Goal: Task Accomplishment & Management: Use online tool/utility

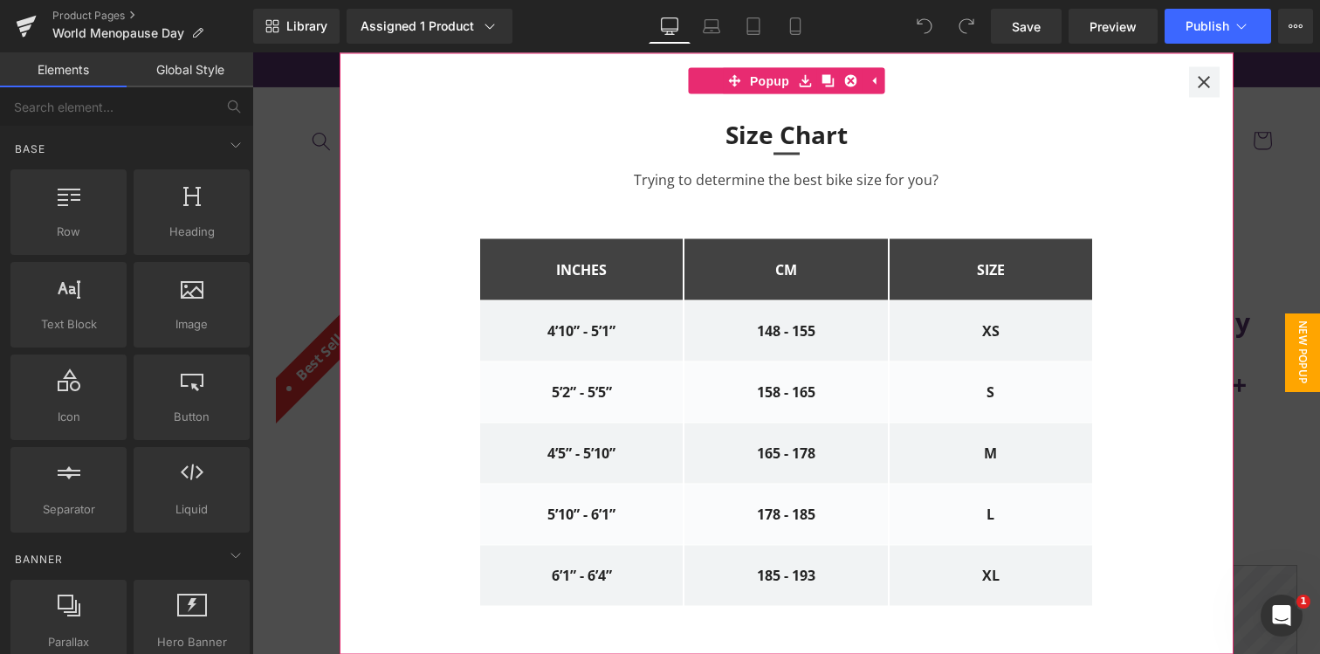
click at [1204, 81] on icon at bounding box center [1204, 81] width 14 height 13
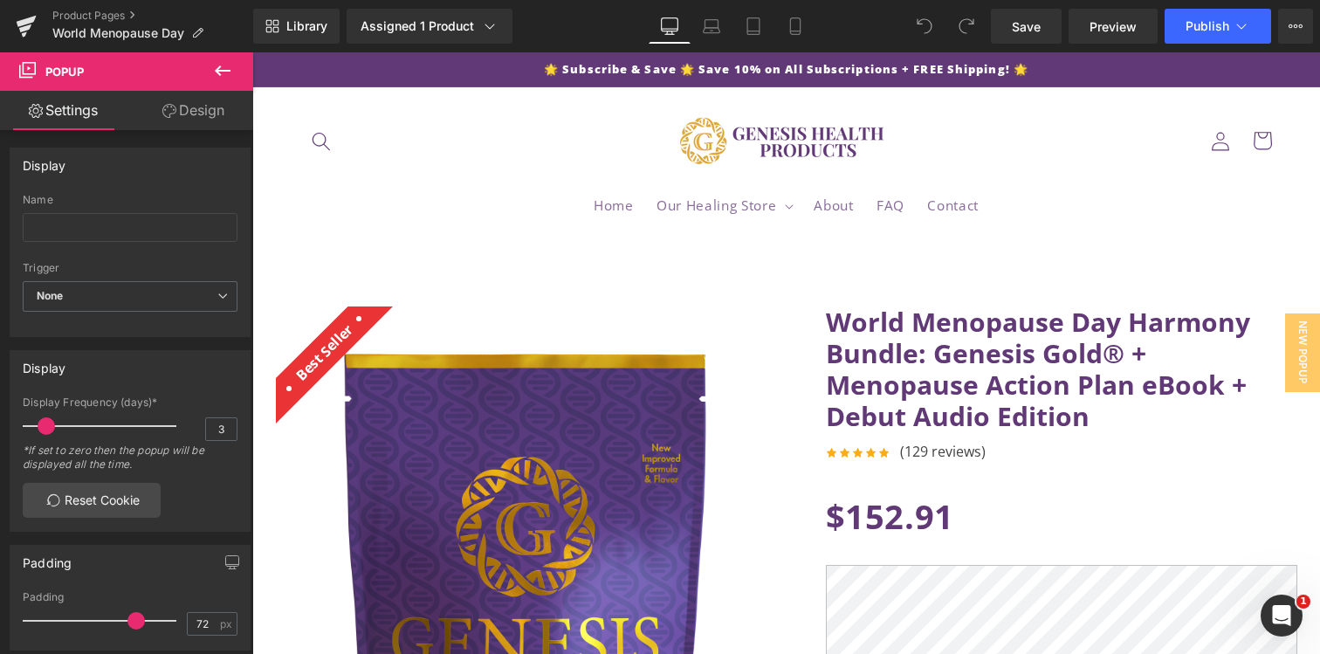
click at [228, 73] on icon at bounding box center [222, 70] width 21 height 21
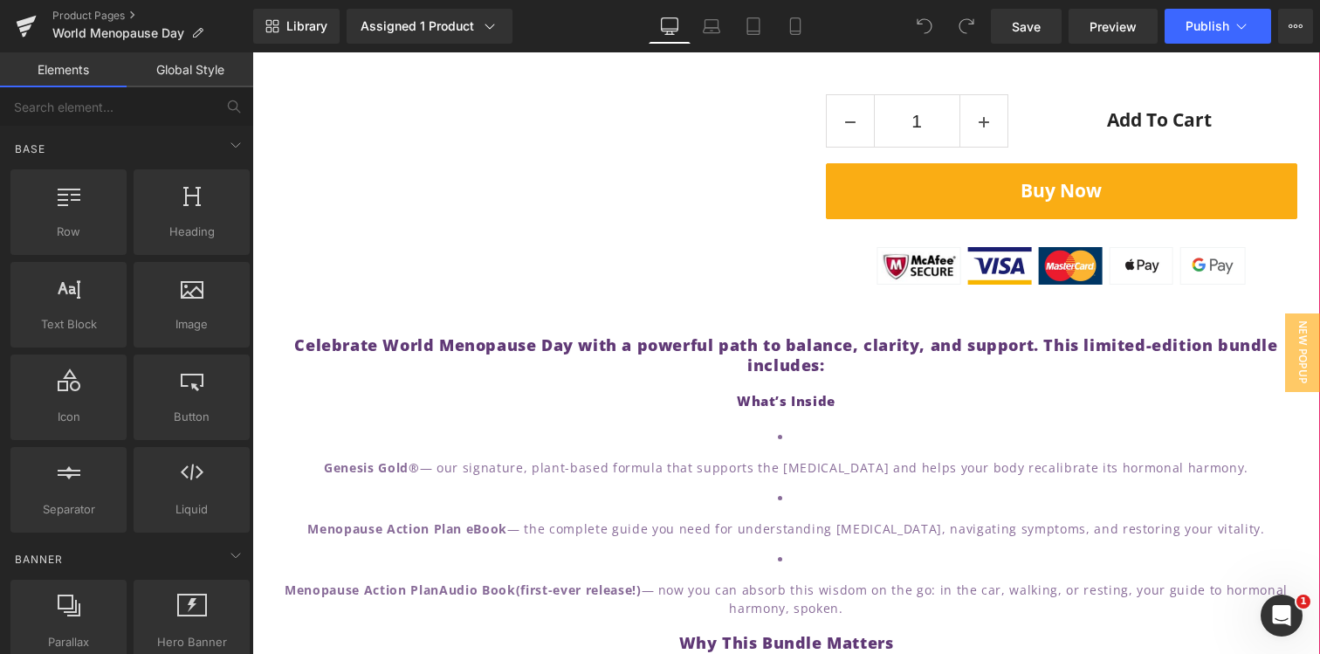
scroll to position [1513, 0]
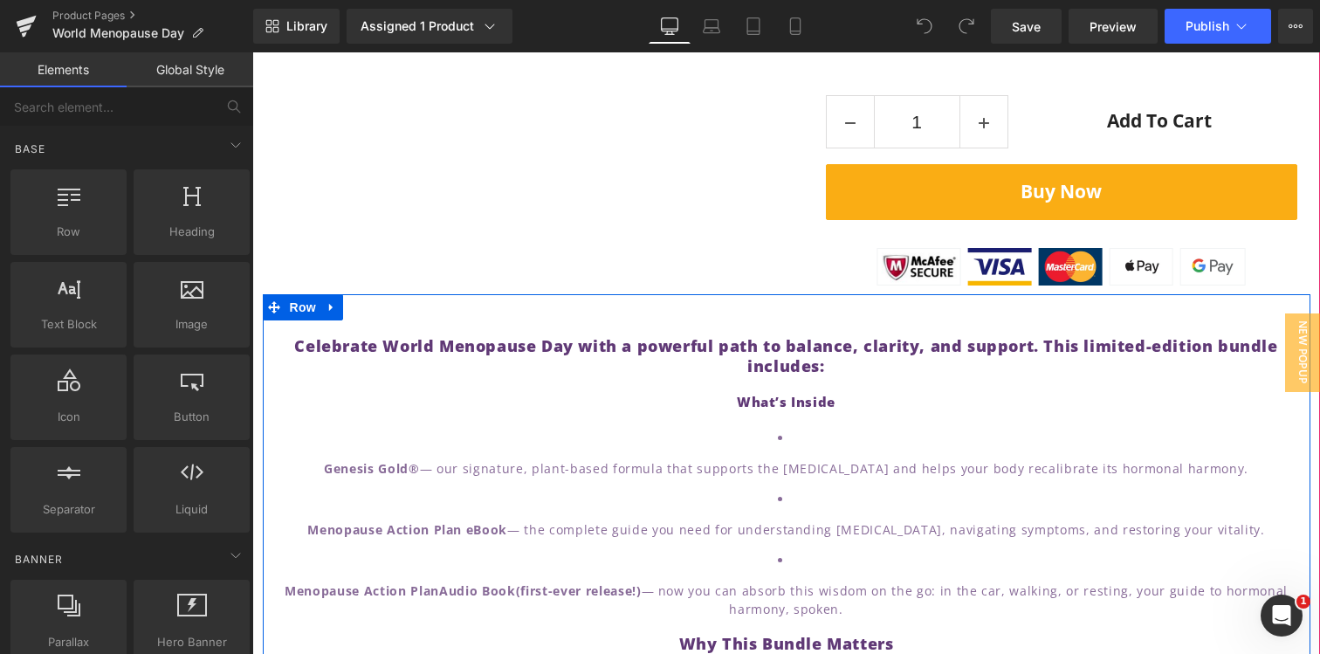
click at [879, 411] on h4 "What’s Inside" at bounding box center [786, 402] width 1021 height 17
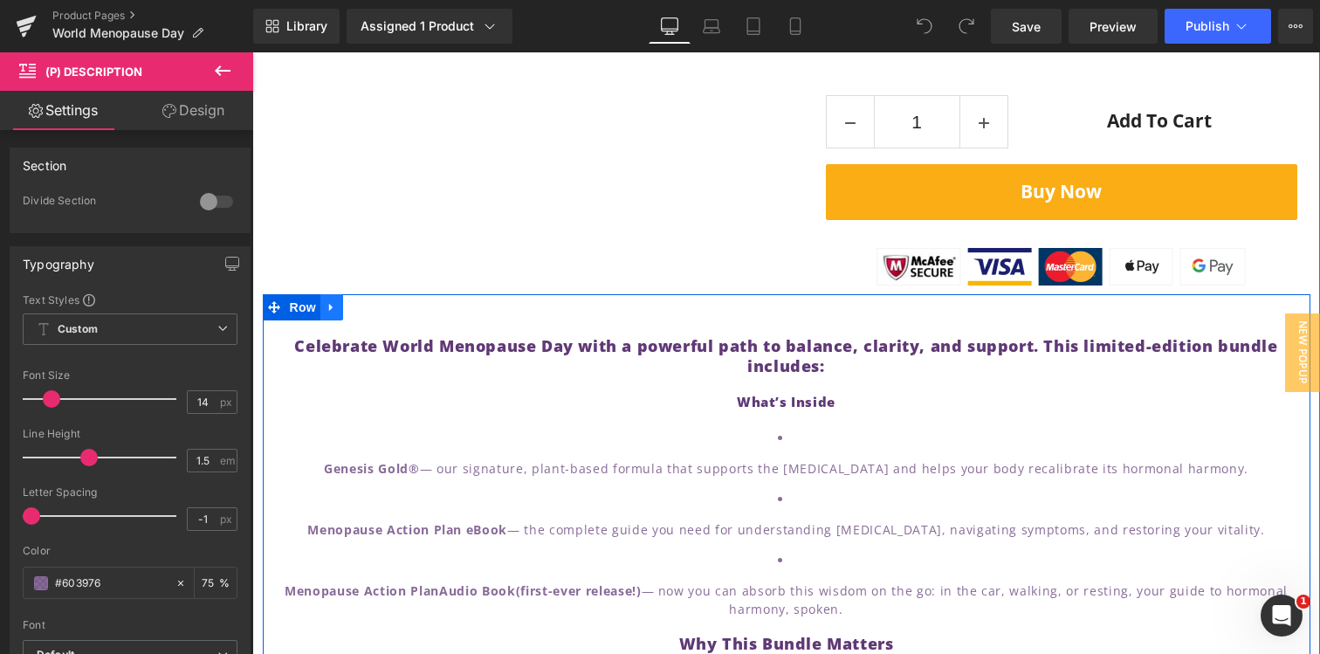
click at [329, 311] on icon at bounding box center [330, 307] width 3 height 8
click at [377, 320] on link at bounding box center [377, 307] width 23 height 26
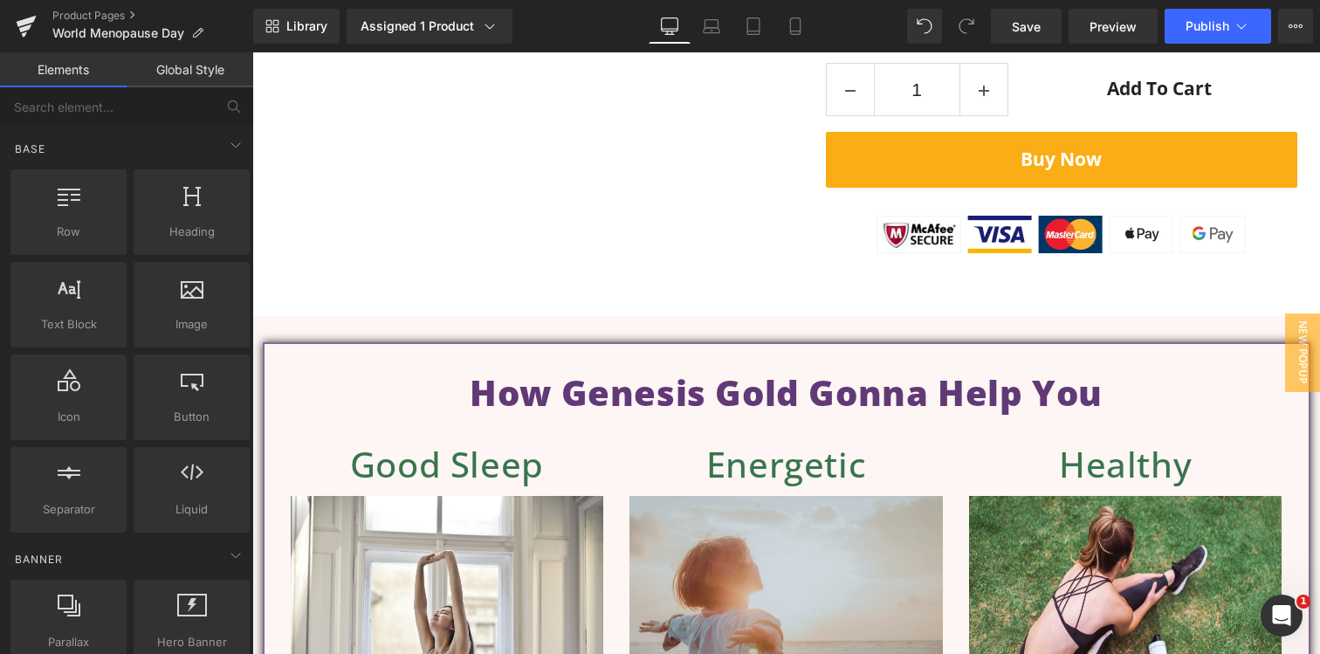
scroll to position [1537, 0]
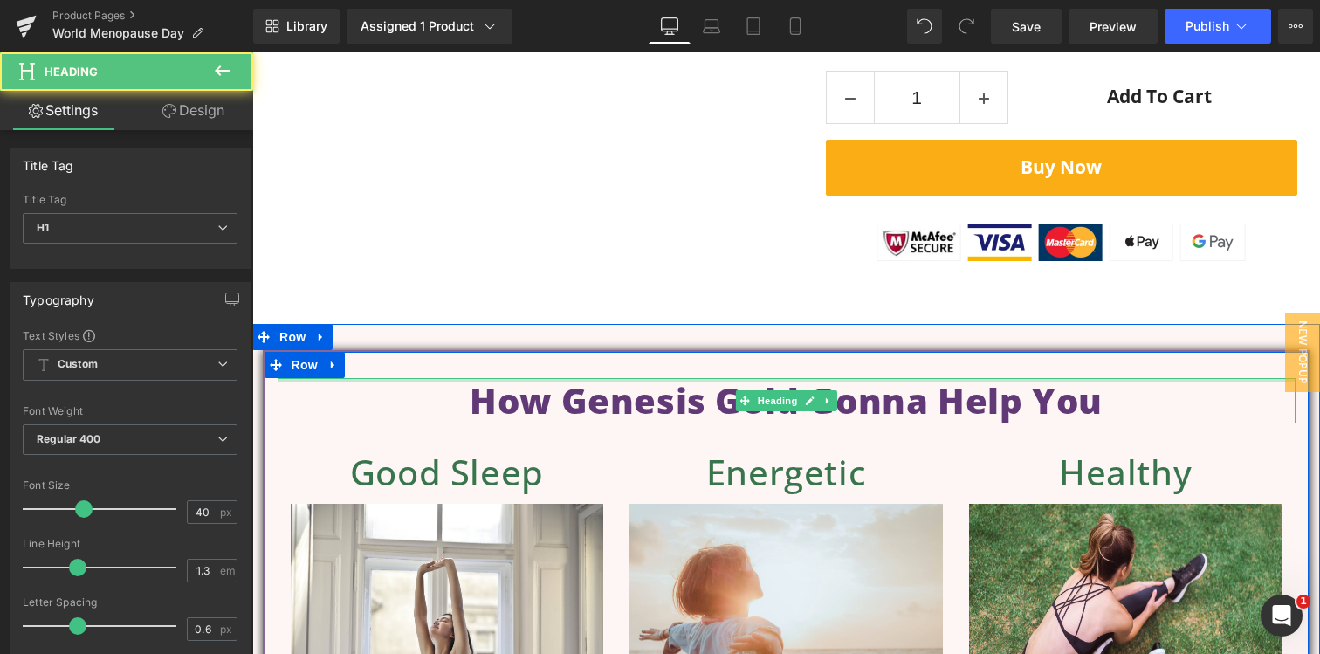
click at [827, 410] on div "How Genesis Gold Gonna Help You Heading" at bounding box center [787, 400] width 1018 height 45
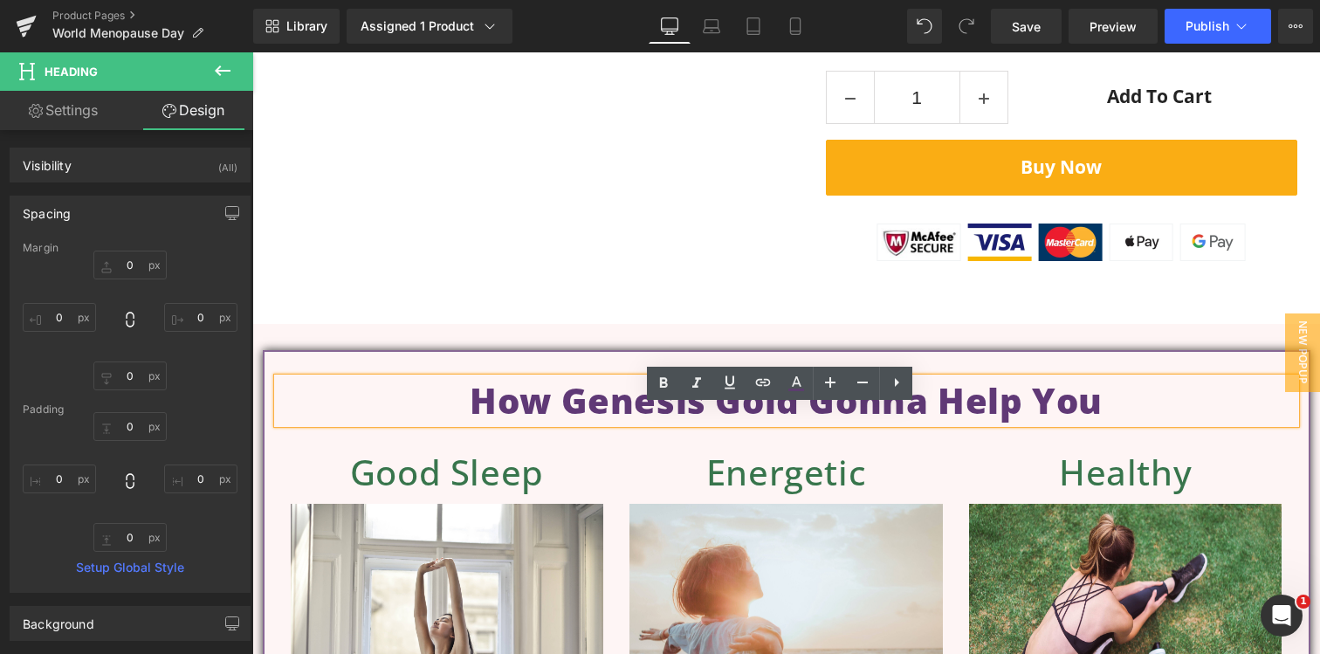
click at [491, 383] on div "How Genesis Gold Gonna Help You Heading Good Sleep Heading Image Energetic Head…" at bounding box center [786, 571] width 1047 height 443
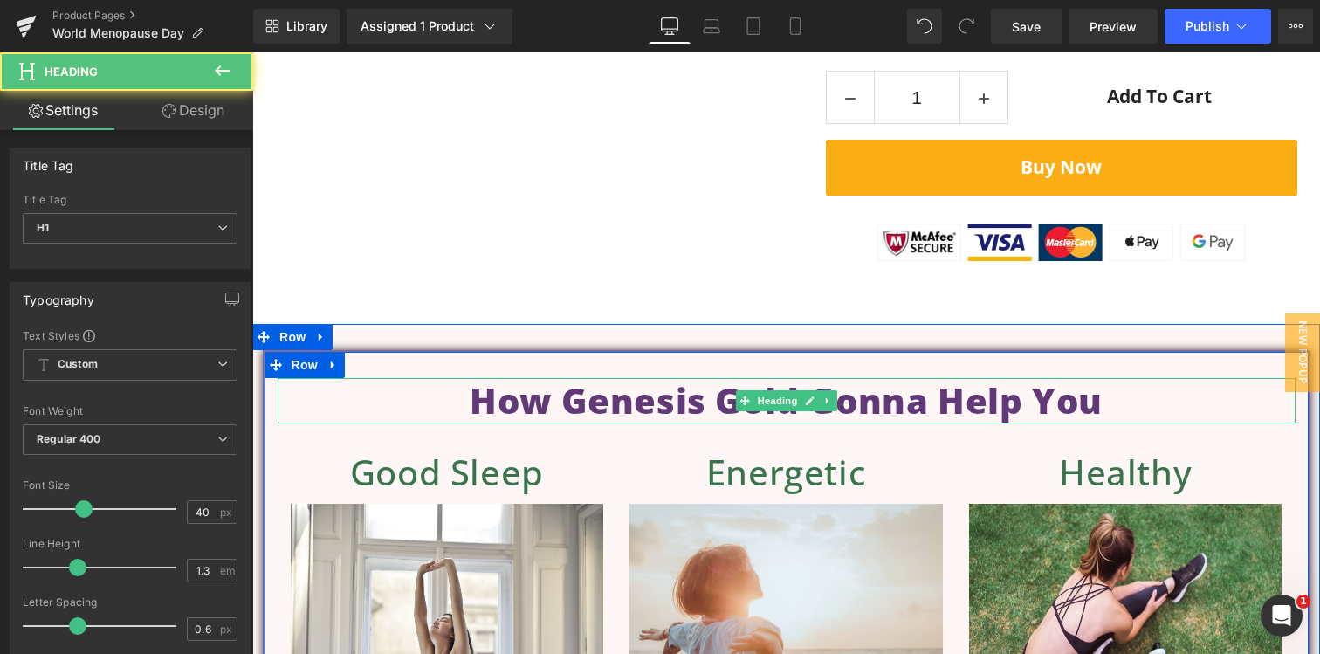
click at [489, 420] on h1 "How Genesis Gold Gonna Help You" at bounding box center [787, 400] width 1018 height 45
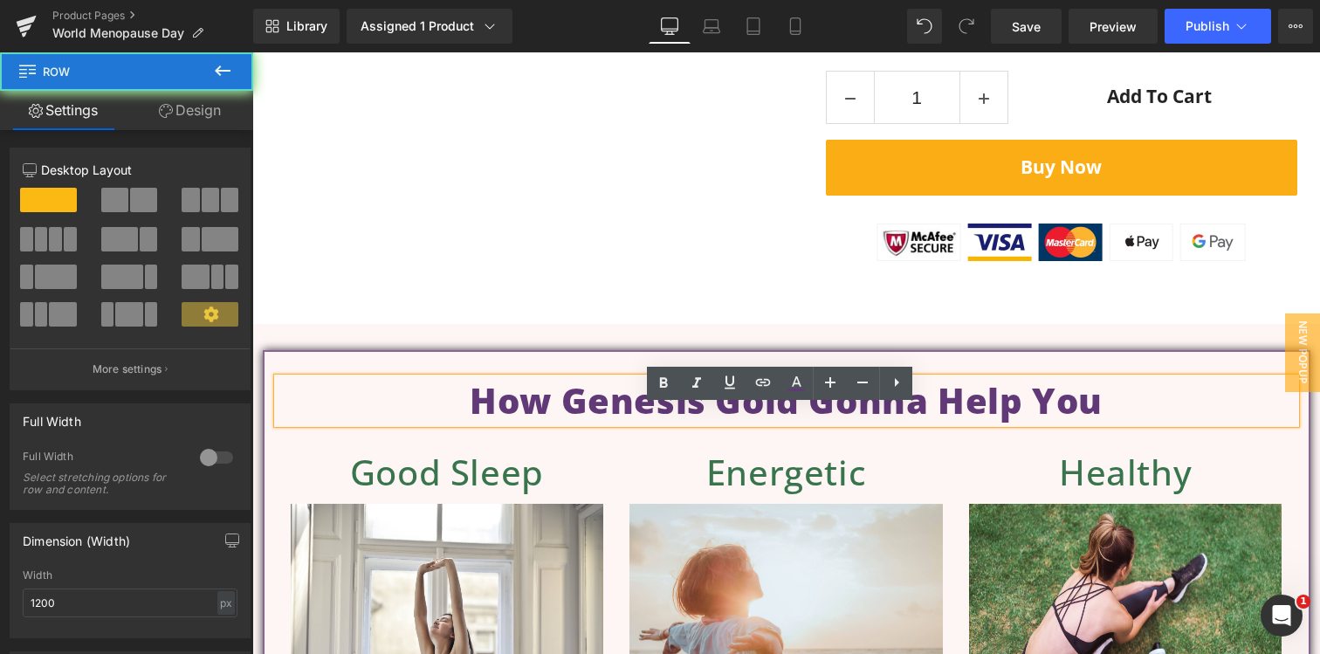
click at [322, 400] on div "How Genesis Gold Gonna Help You Heading Good Sleep Heading Image Energetic Head…" at bounding box center [786, 571] width 1047 height 443
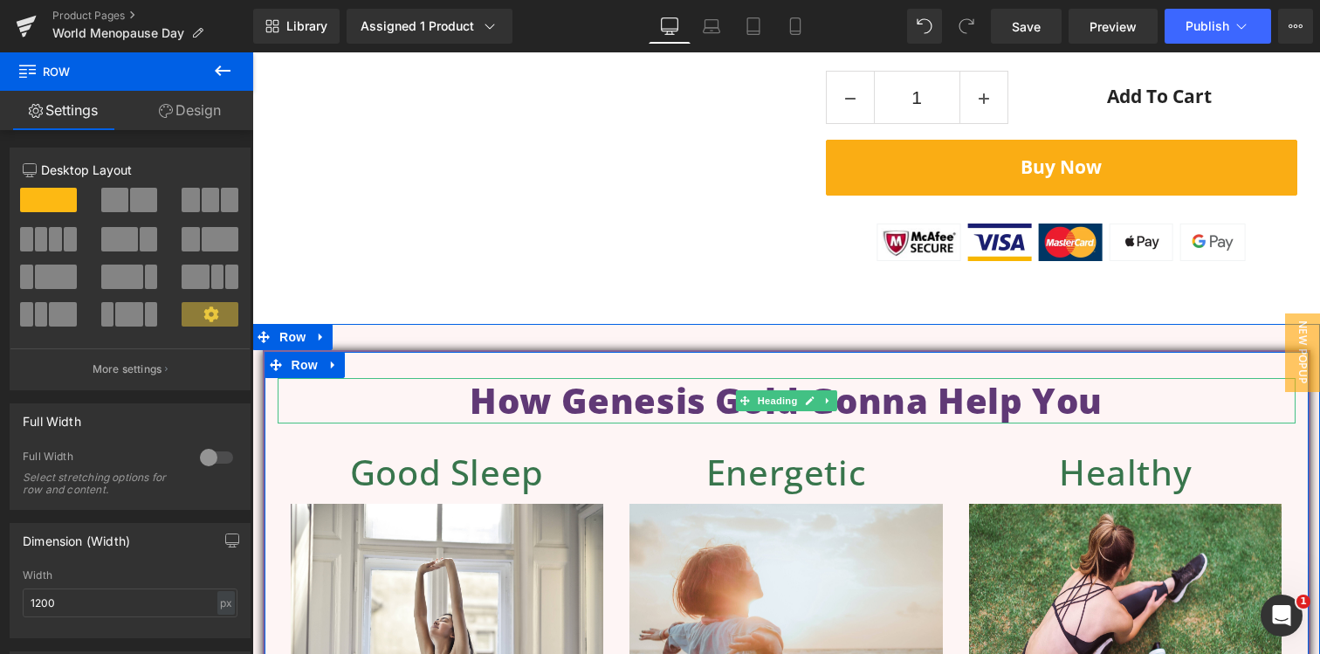
click at [295, 420] on h1 "How Genesis Gold Gonna Help You" at bounding box center [787, 400] width 1018 height 45
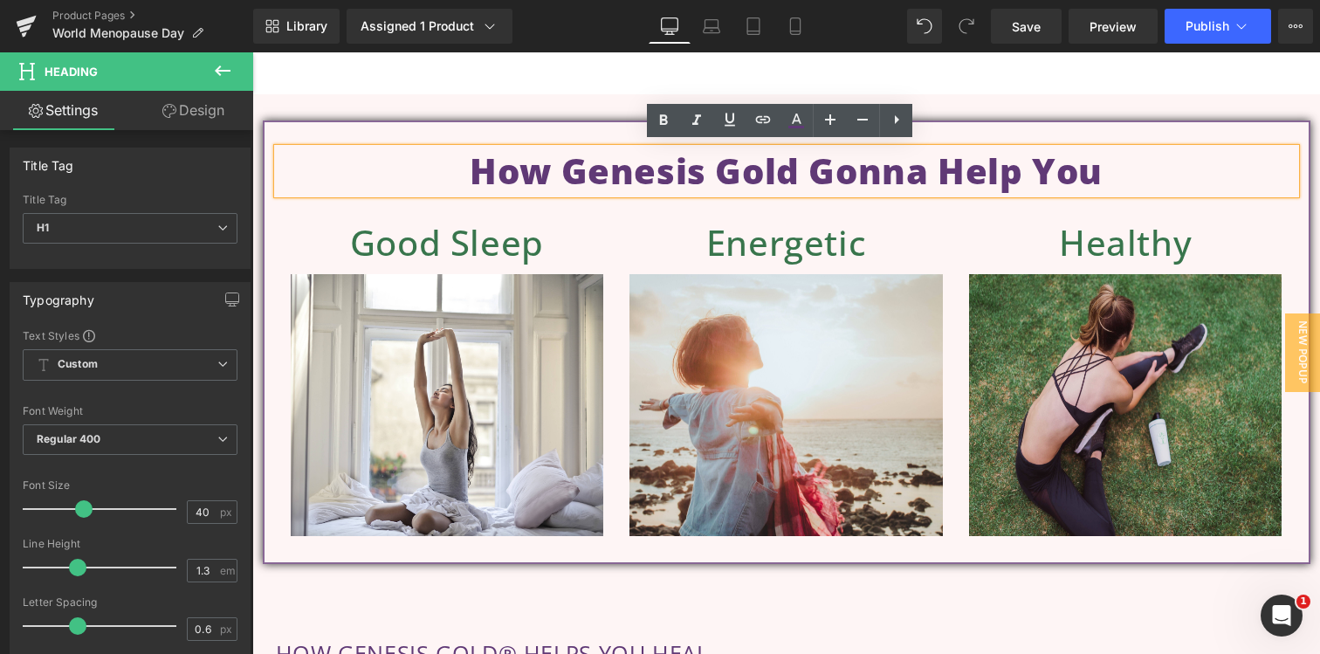
scroll to position [1600, 0]
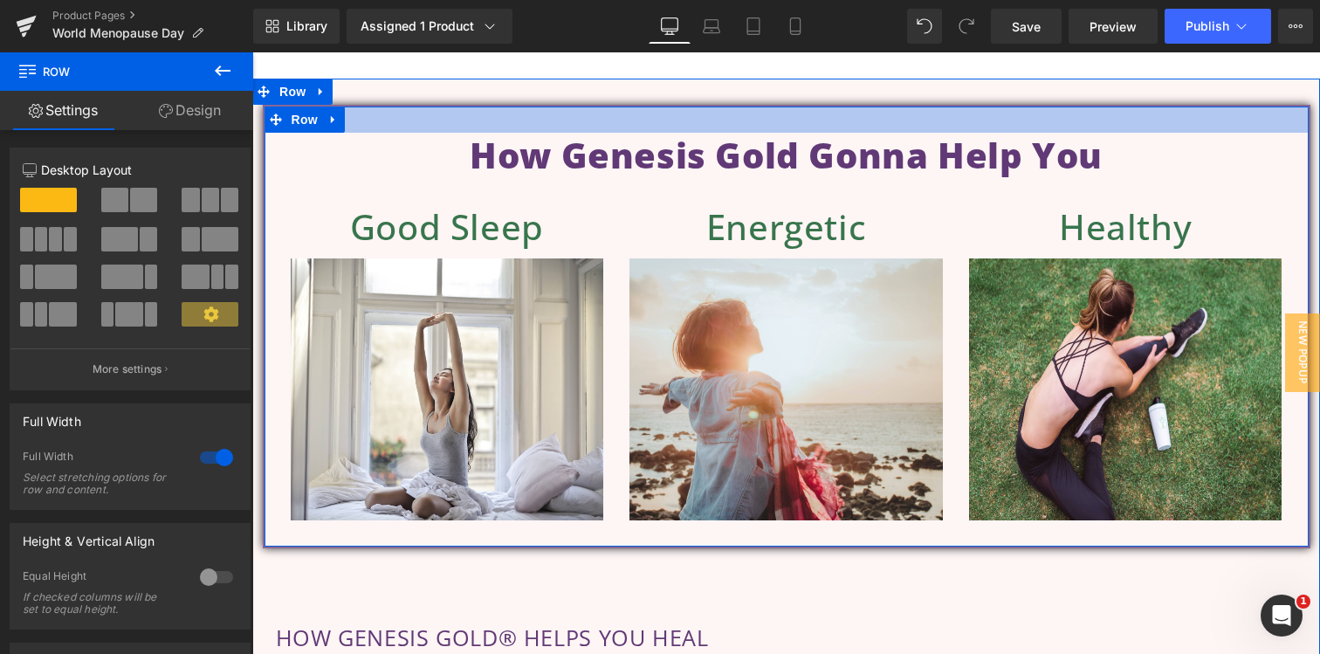
scroll to position [1801, 0]
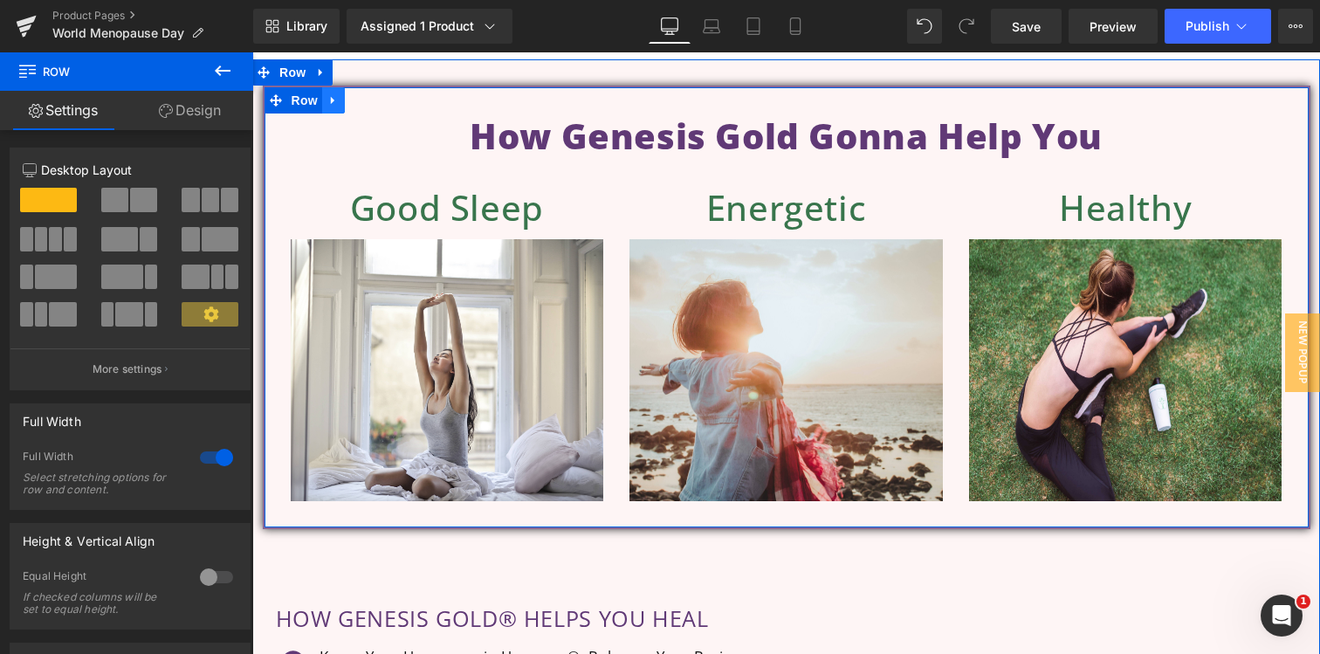
click at [326, 113] on link at bounding box center [333, 100] width 23 height 26
click at [374, 106] on icon at bounding box center [379, 100] width 12 height 12
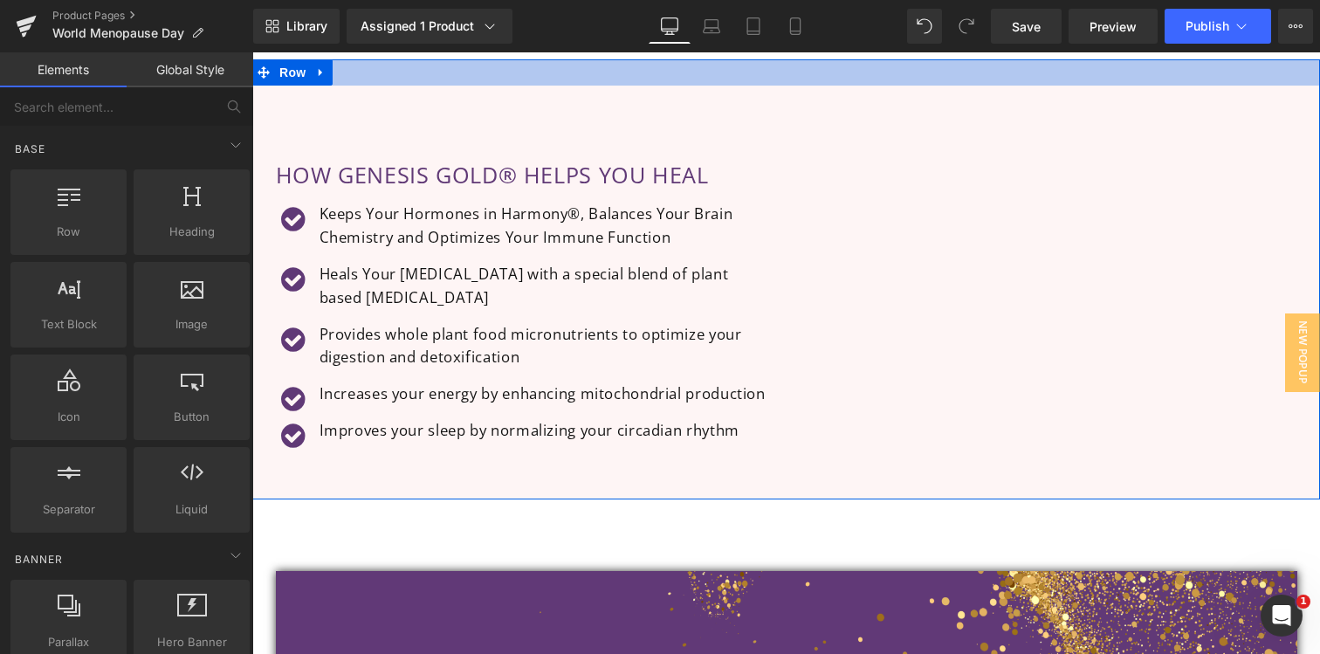
click at [559, 86] on div at bounding box center [785, 72] width 1067 height 26
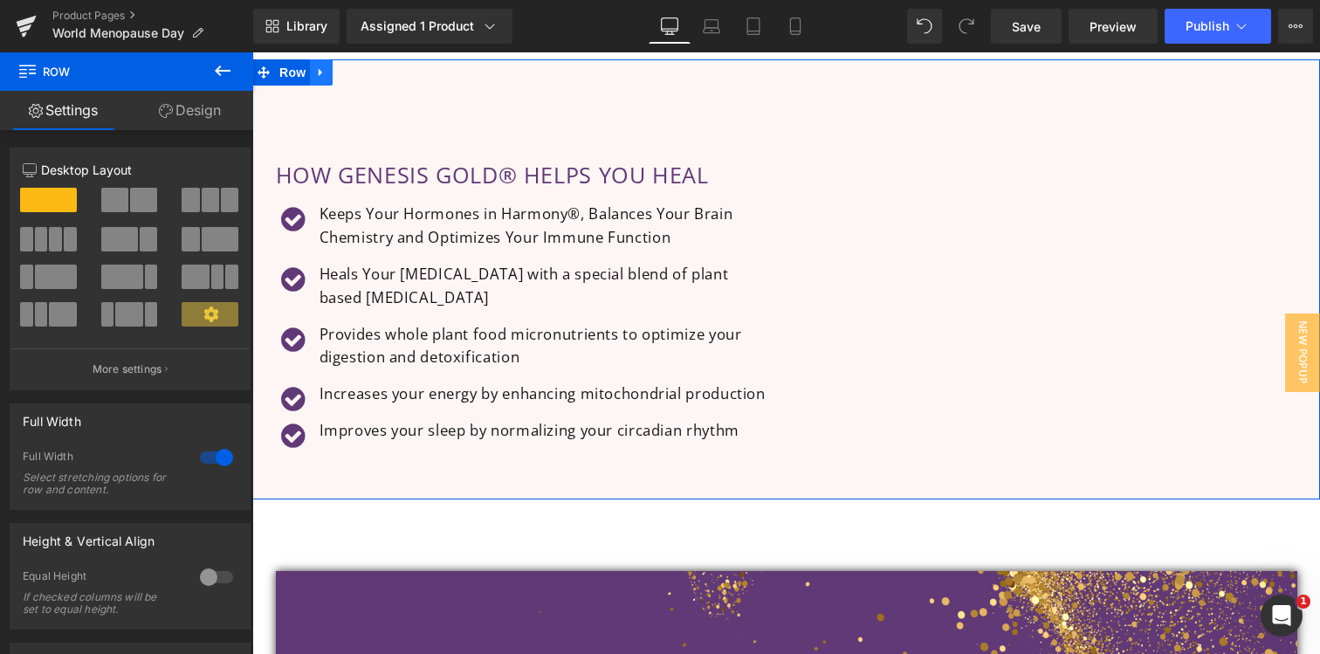
click at [310, 86] on link at bounding box center [321, 72] width 23 height 26
click at [363, 86] on link at bounding box center [366, 72] width 23 height 26
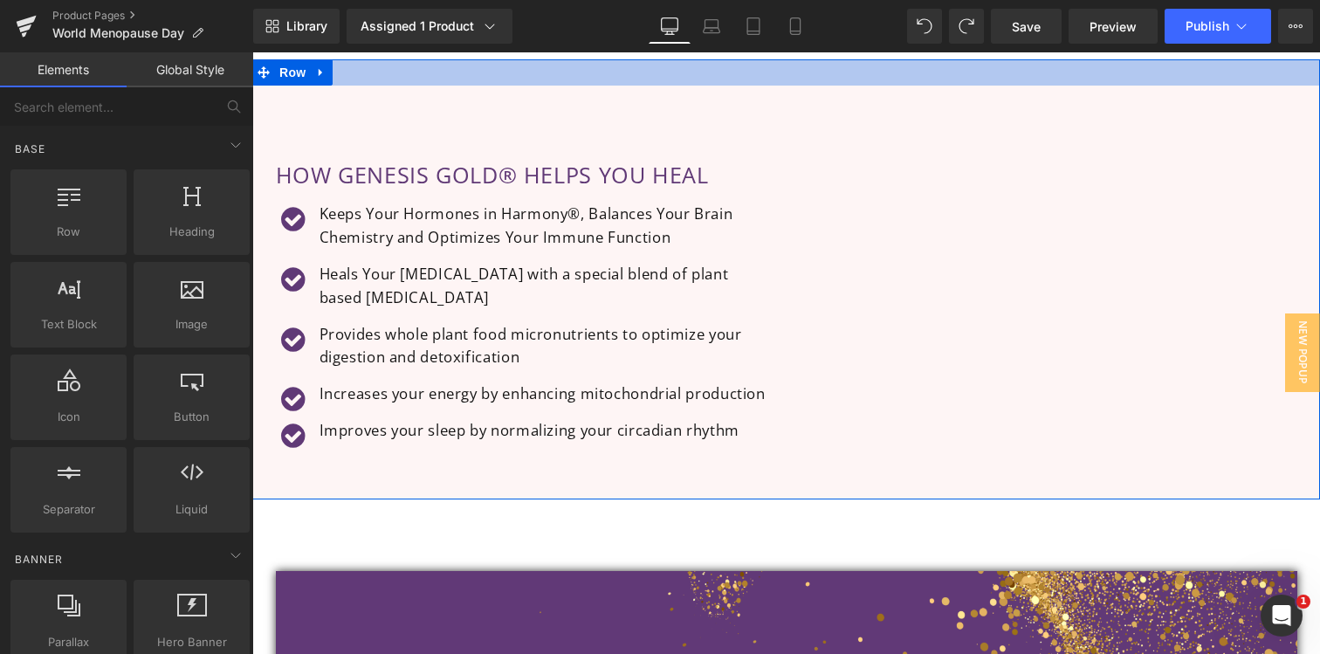
click at [421, 86] on div at bounding box center [785, 72] width 1067 height 26
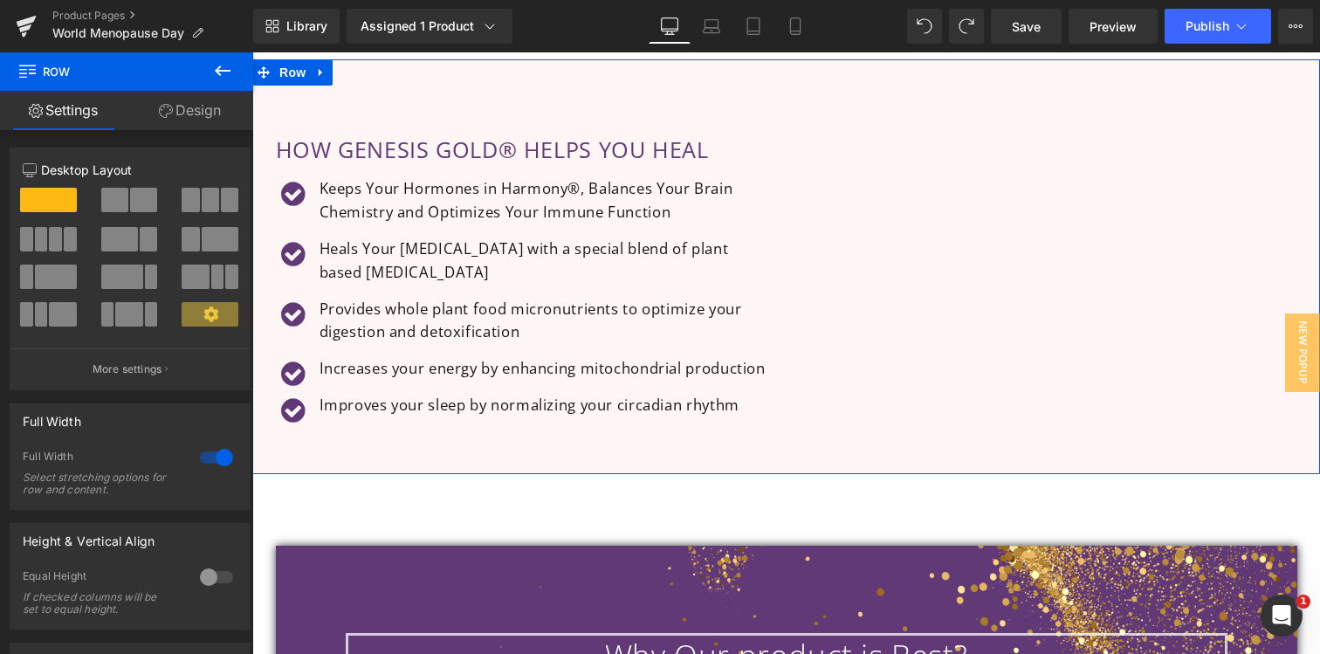
drag, startPoint x: 421, startPoint y: 109, endPoint x: 455, endPoint y: 84, distance: 42.4
click at [455, 84] on div "Sale Off (P) Image Best Seller Text Block Row ‹ ›" at bounding box center [785, 265] width 1067 height 3646
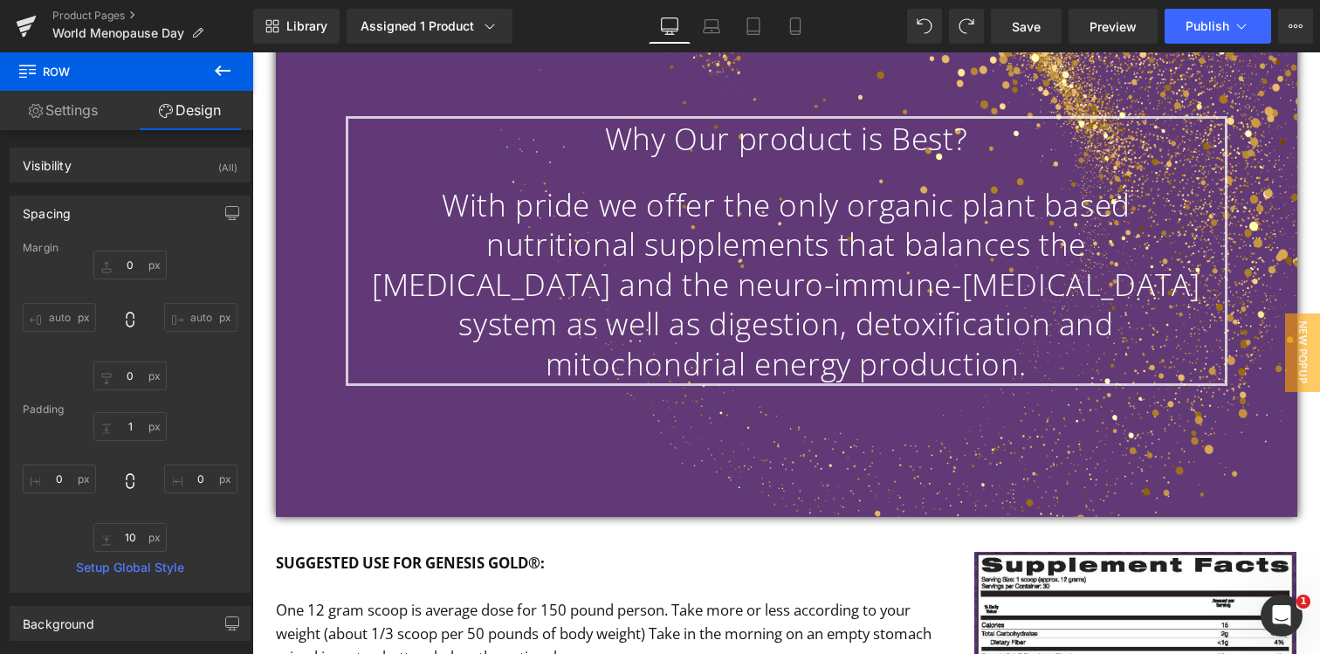
scroll to position [1927, 0]
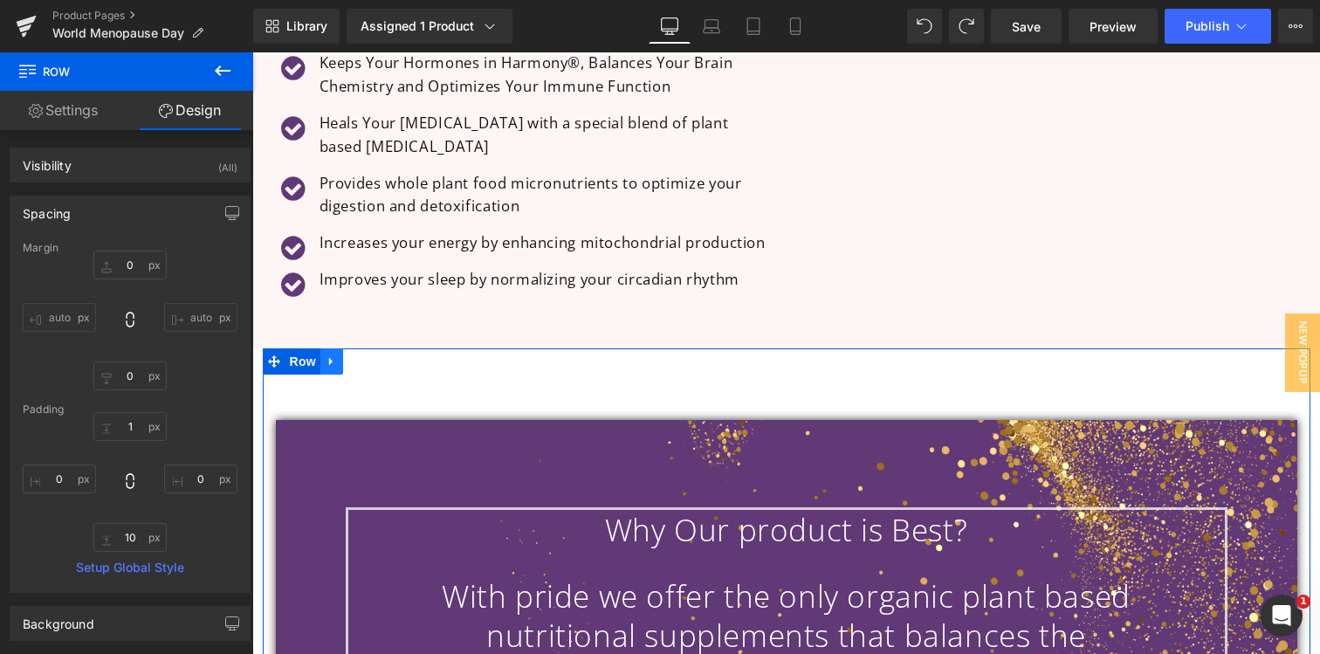
click at [320, 374] on link at bounding box center [331, 361] width 23 height 26
click at [371, 367] on icon at bounding box center [377, 361] width 12 height 12
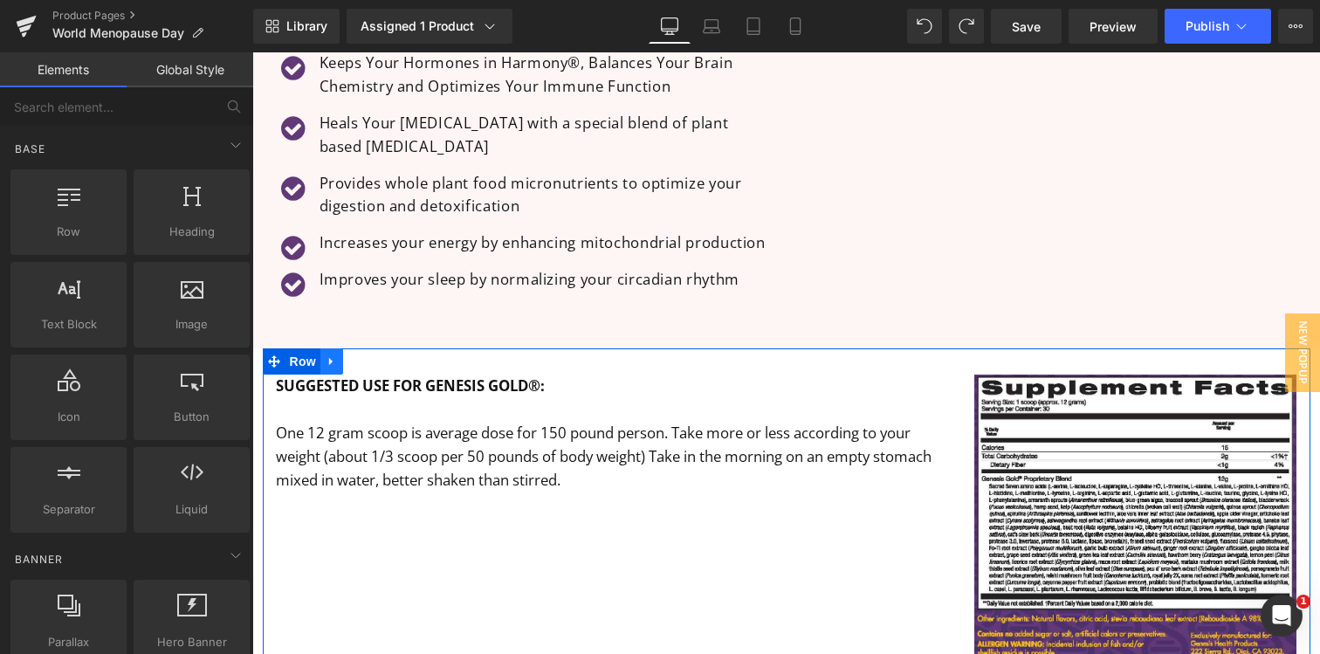
click at [332, 374] on link at bounding box center [331, 361] width 23 height 26
click at [371, 368] on icon at bounding box center [377, 361] width 12 height 13
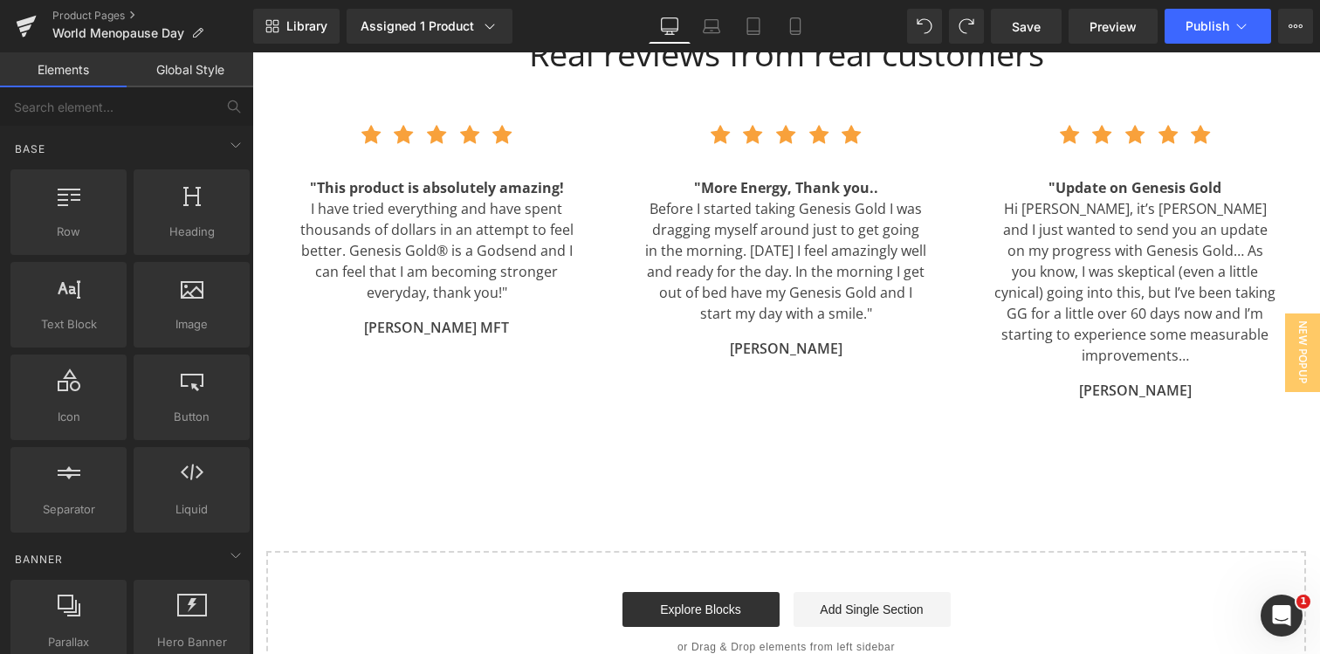
scroll to position [2060, 0]
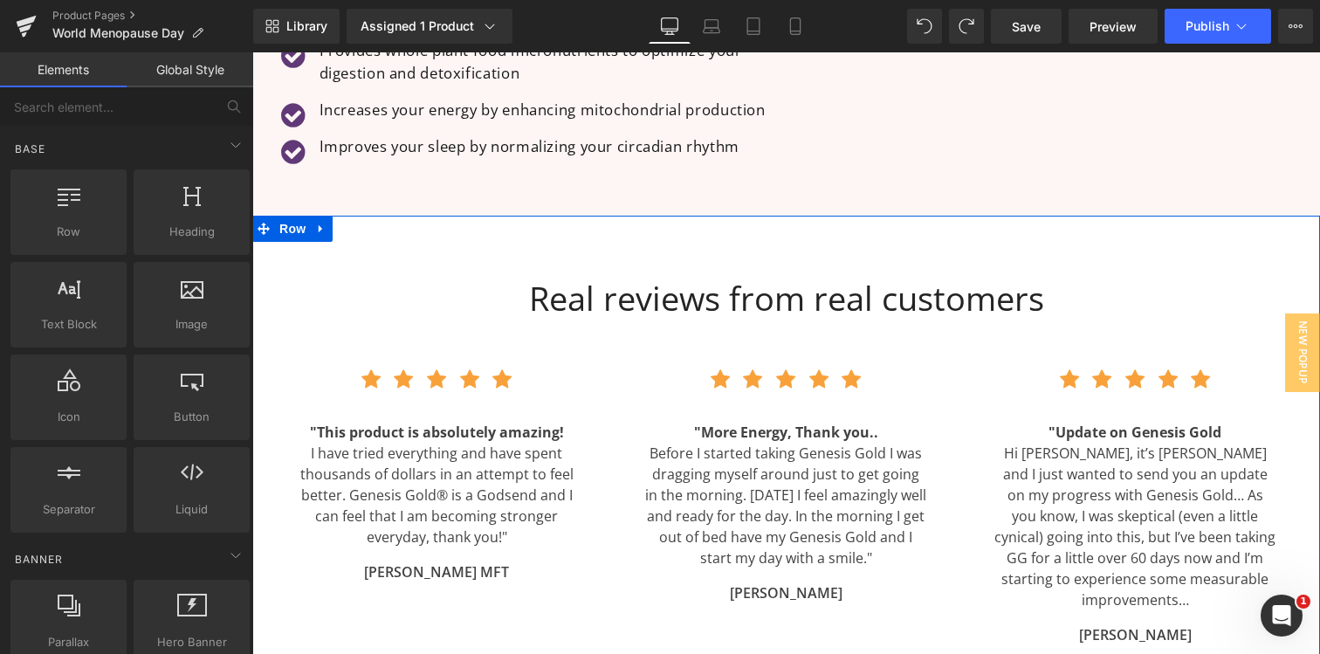
click at [320, 236] on icon at bounding box center [321, 229] width 12 height 13
click at [366, 236] on icon at bounding box center [366, 229] width 12 height 13
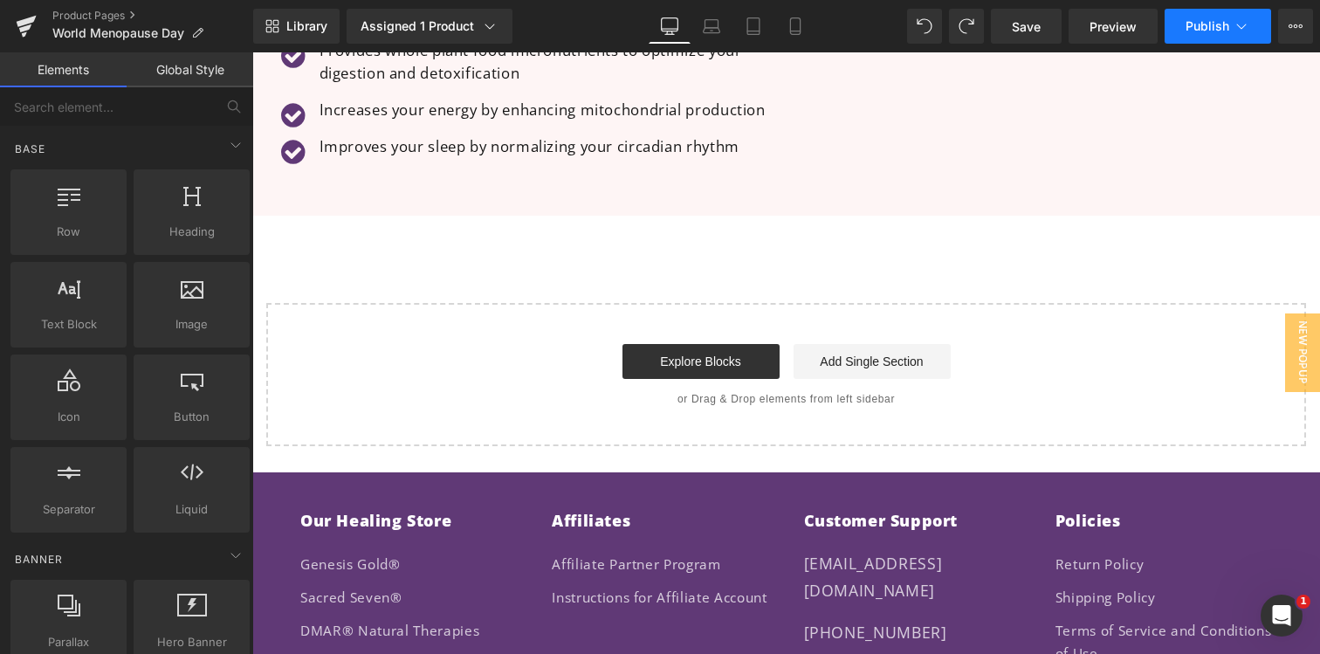
click at [1205, 29] on span "Publish" at bounding box center [1207, 26] width 44 height 14
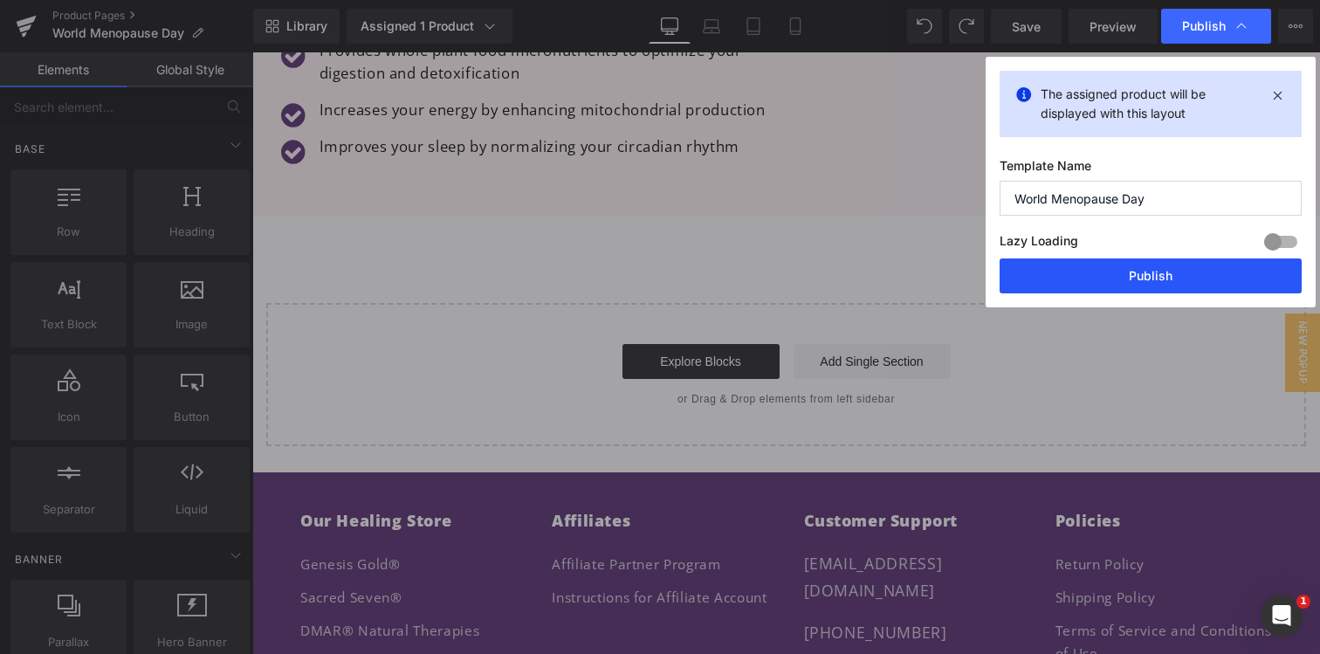
click at [1086, 273] on button "Publish" at bounding box center [1150, 275] width 302 height 35
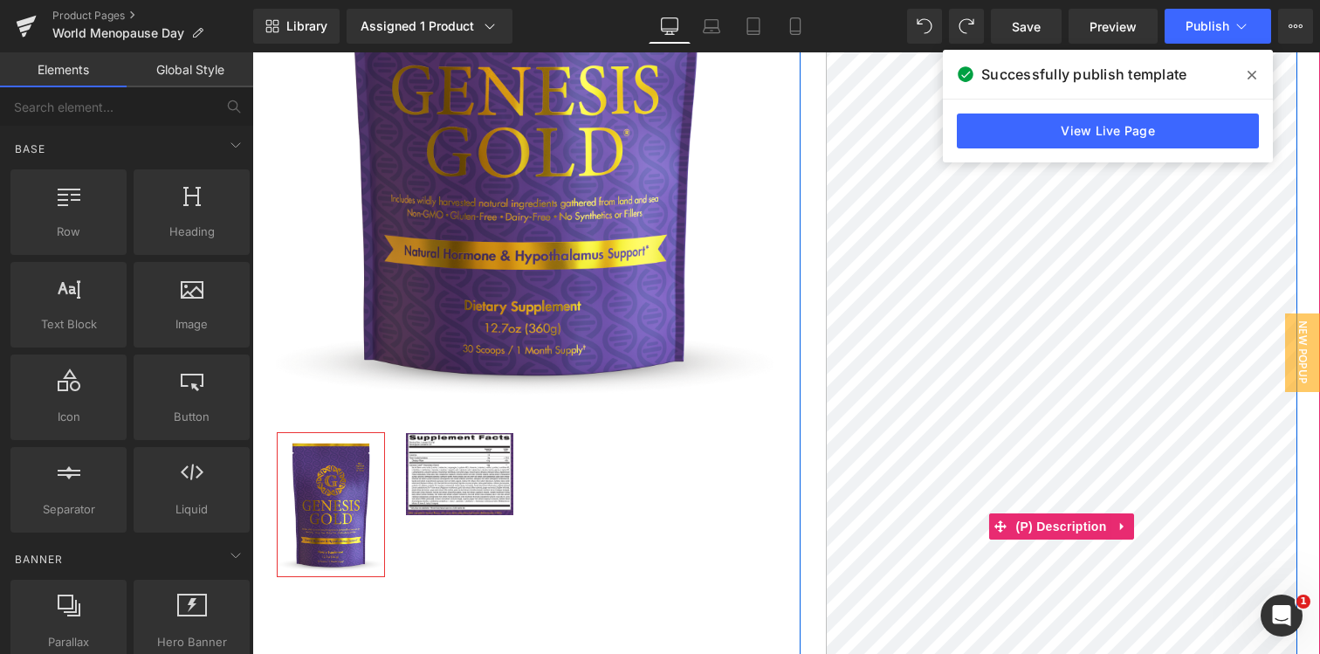
scroll to position [340, 0]
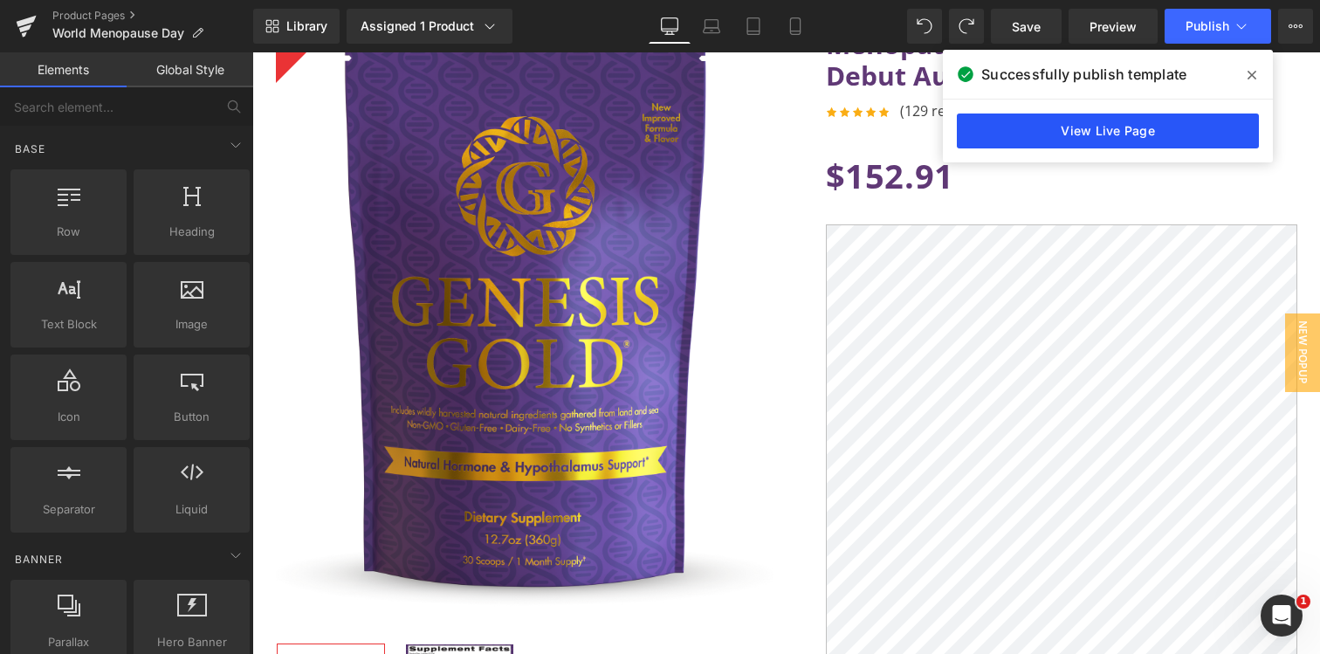
click at [1060, 114] on link "View Live Page" at bounding box center [1108, 130] width 302 height 35
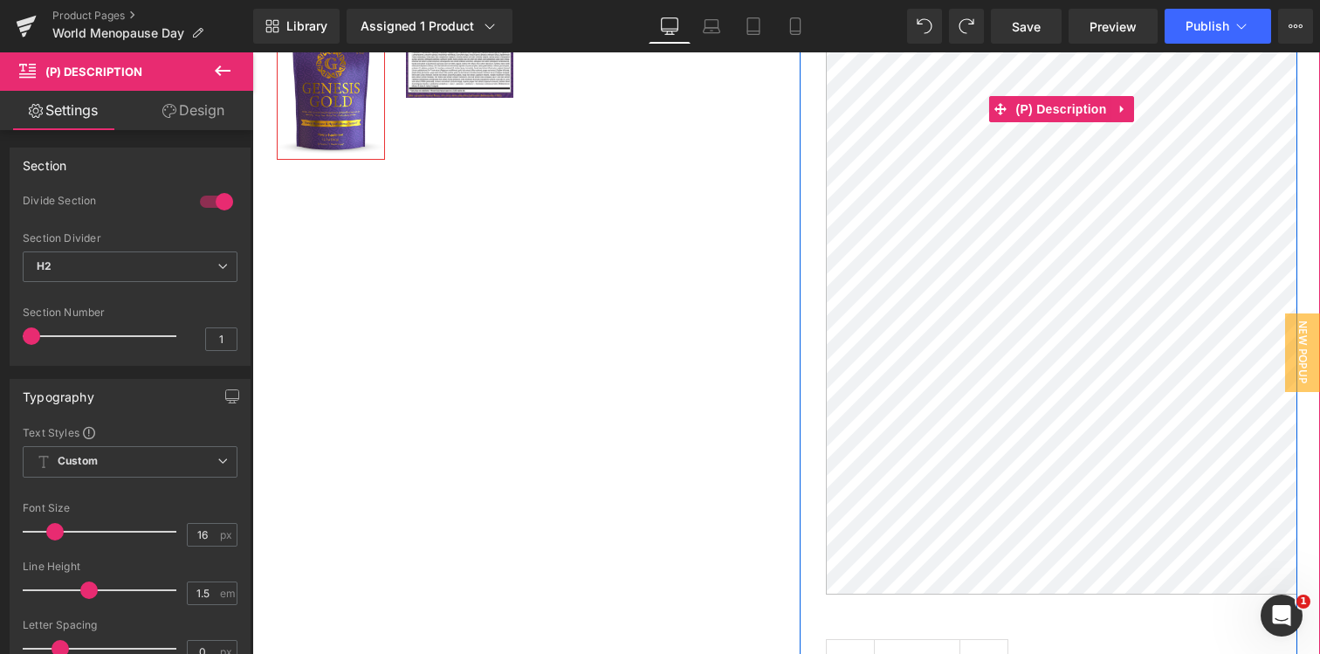
scroll to position [1175, 0]
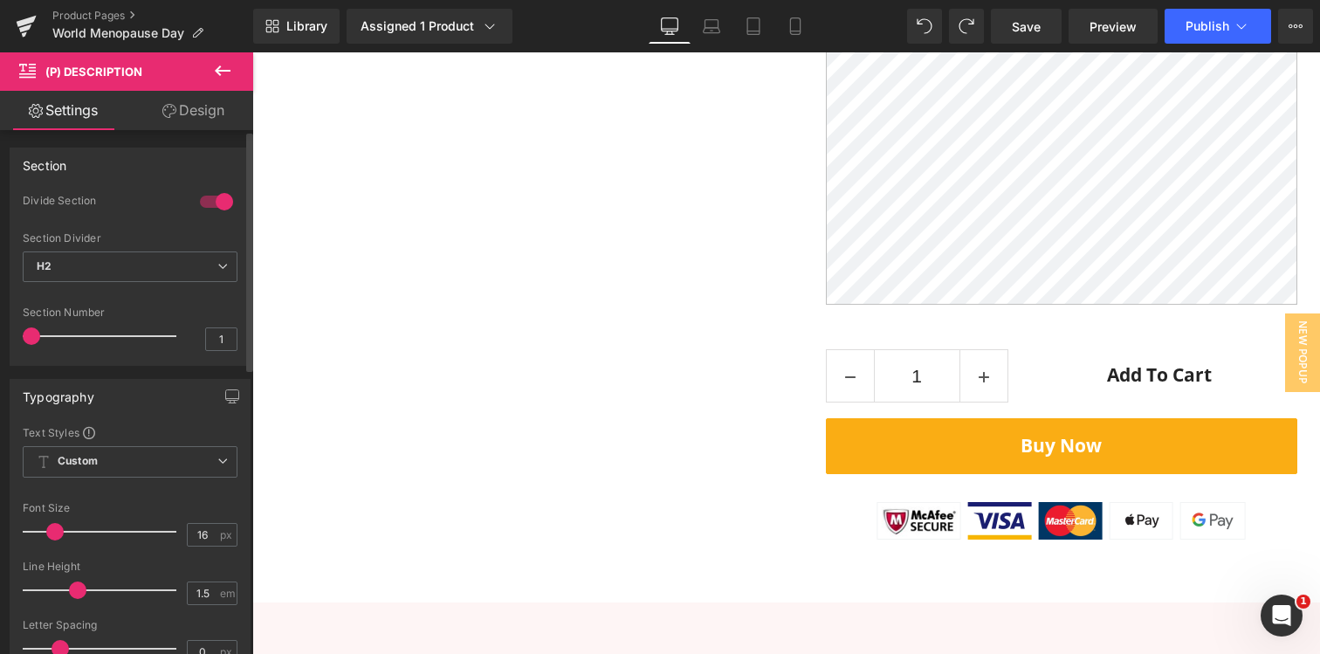
click at [78, 595] on span at bounding box center [77, 589] width 17 height 17
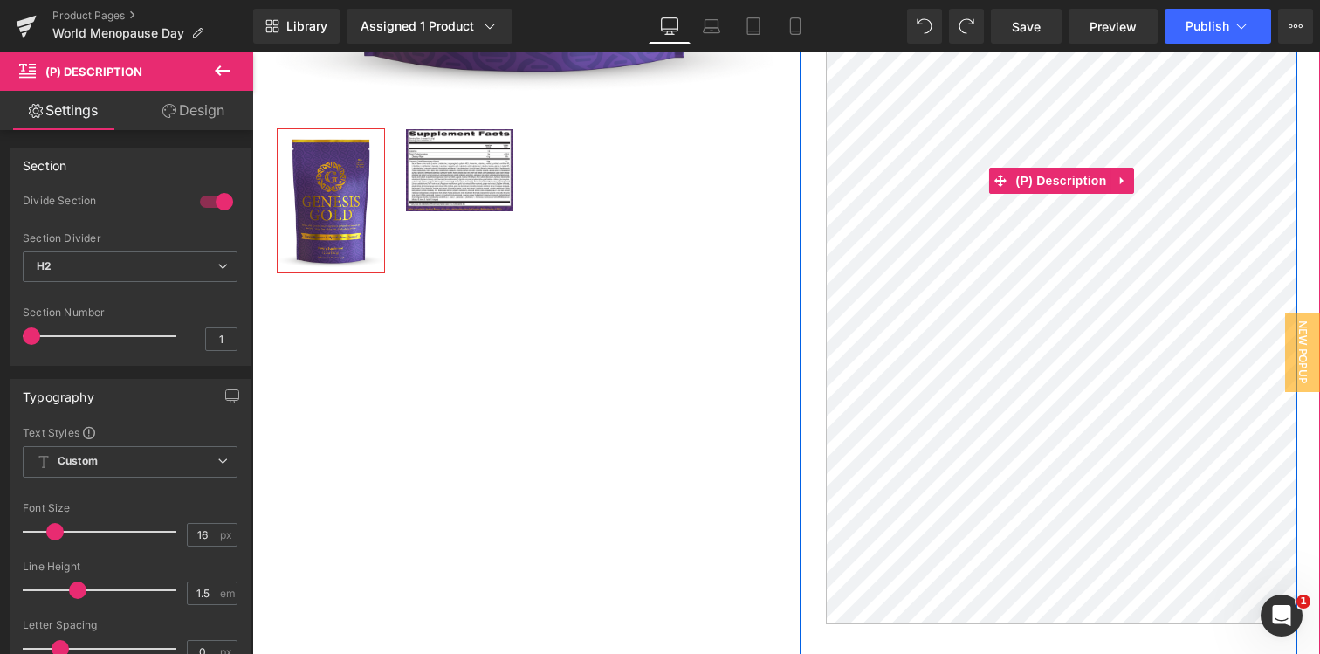
scroll to position [298, 0]
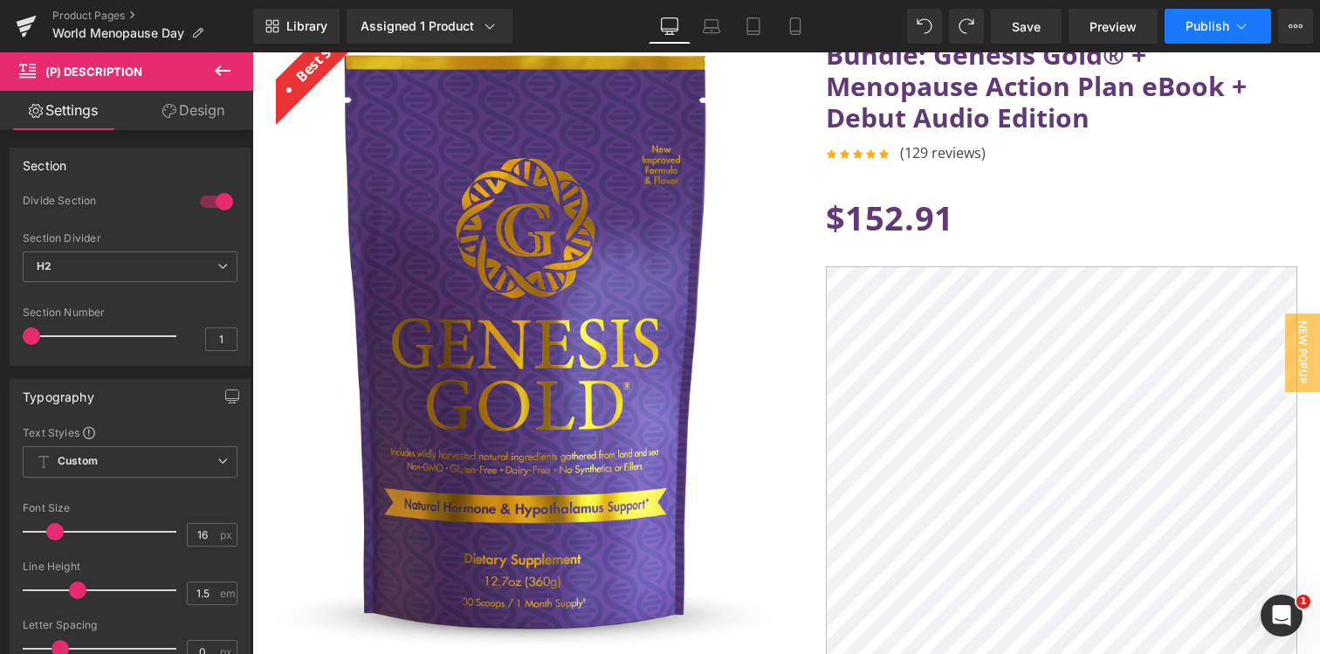
click at [1190, 30] on span "Publish" at bounding box center [1207, 26] width 44 height 14
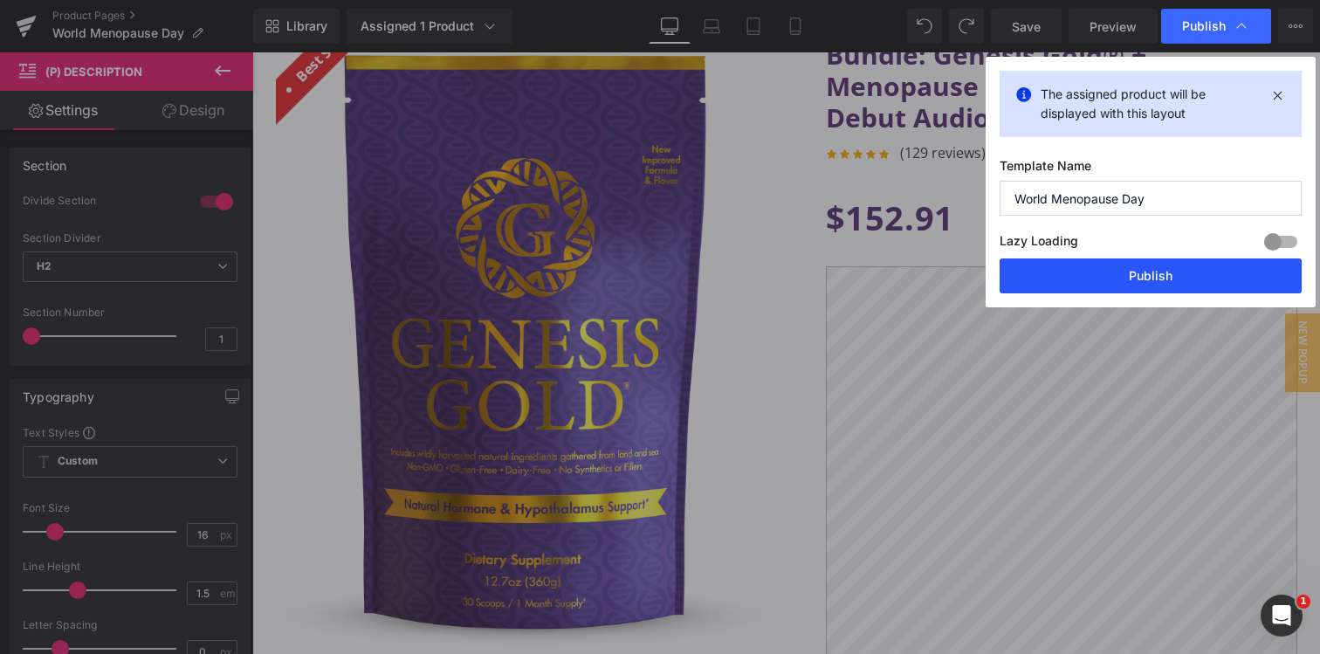
click at [1112, 271] on button "Publish" at bounding box center [1150, 275] width 302 height 35
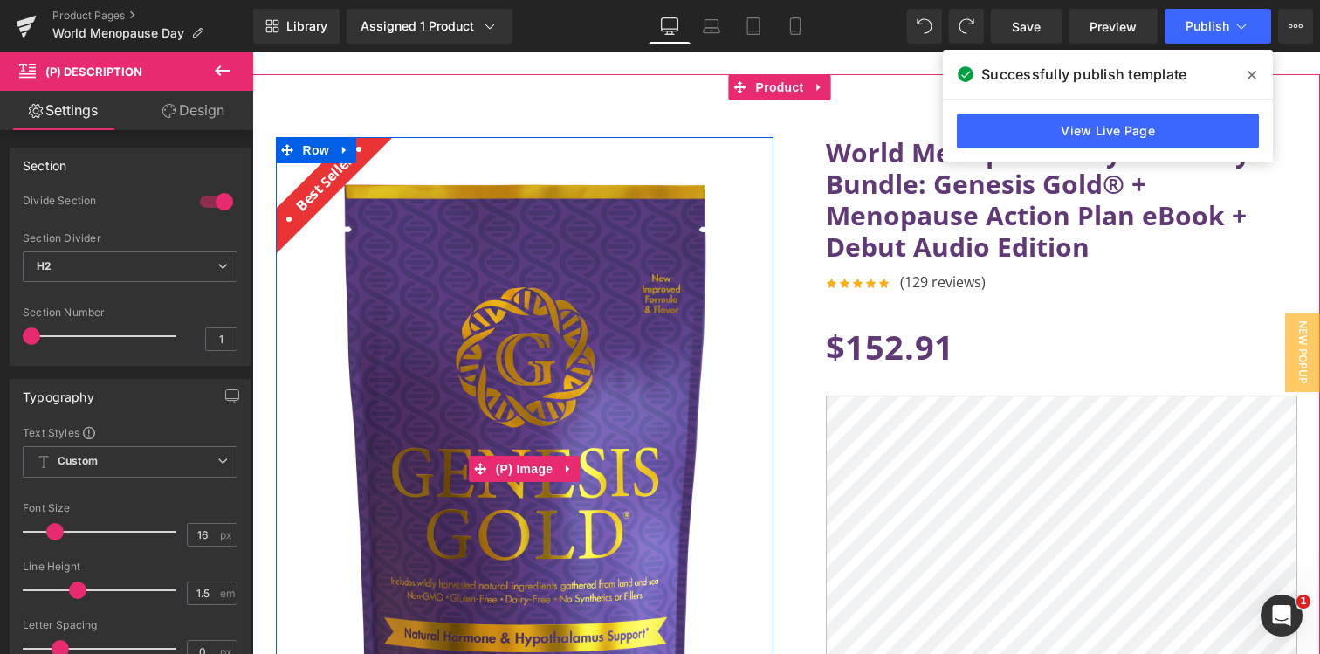
scroll to position [166, 0]
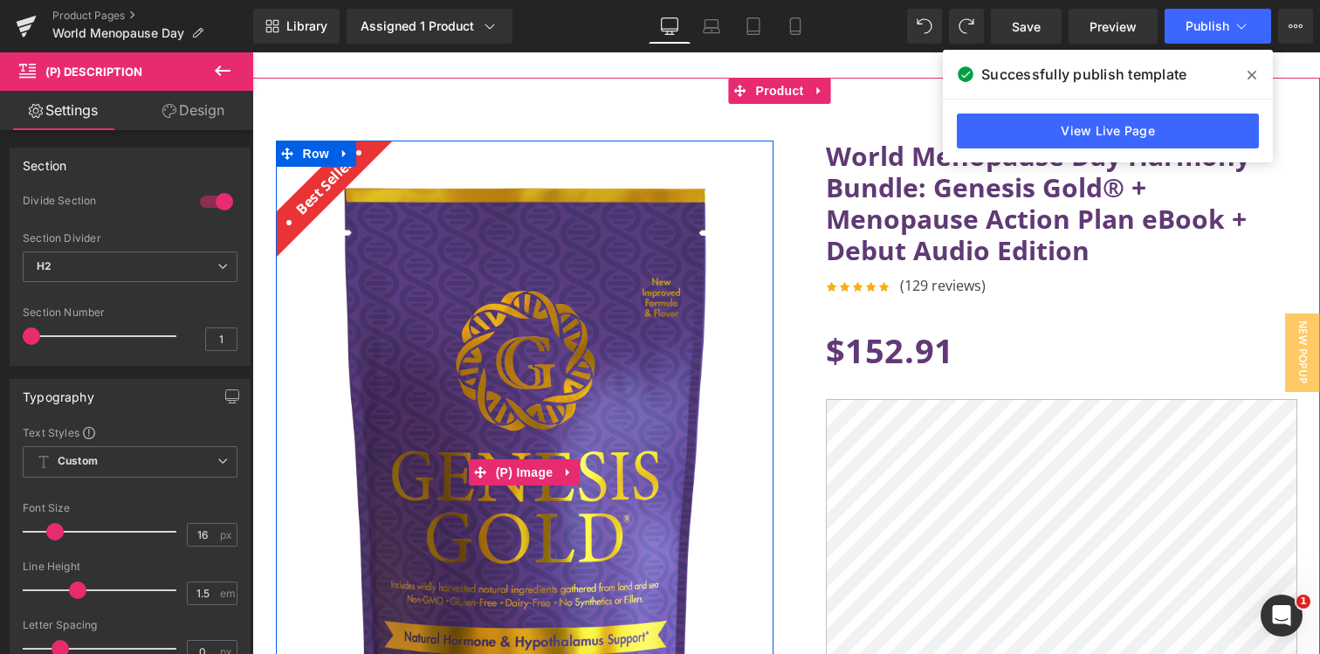
click at [748, 216] on img at bounding box center [524, 472] width 497 height 663
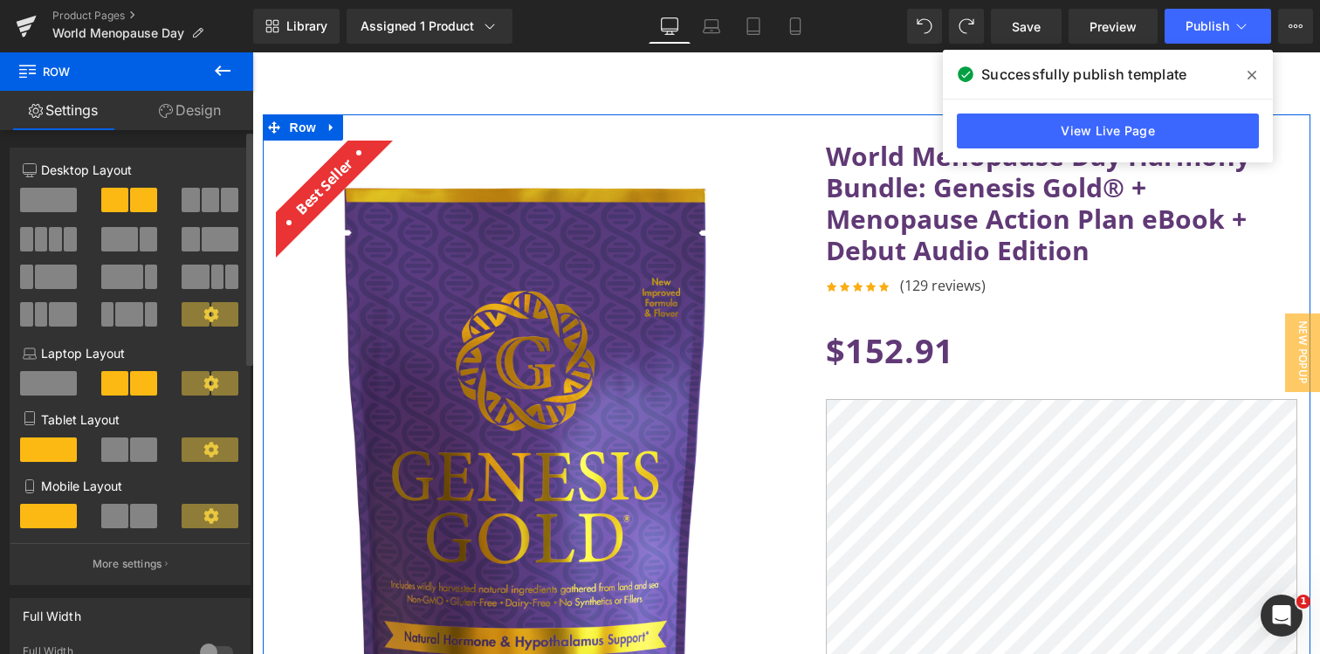
click at [122, 199] on span at bounding box center [114, 200] width 27 height 24
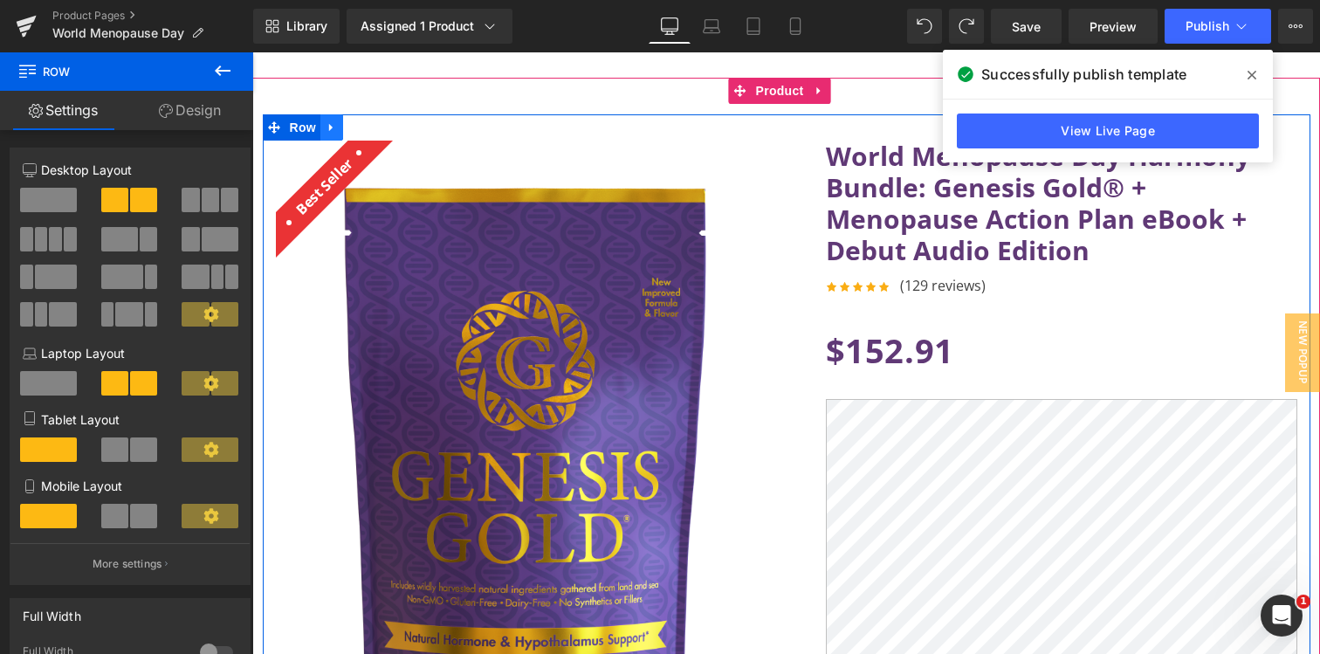
click at [326, 123] on icon at bounding box center [332, 126] width 12 height 13
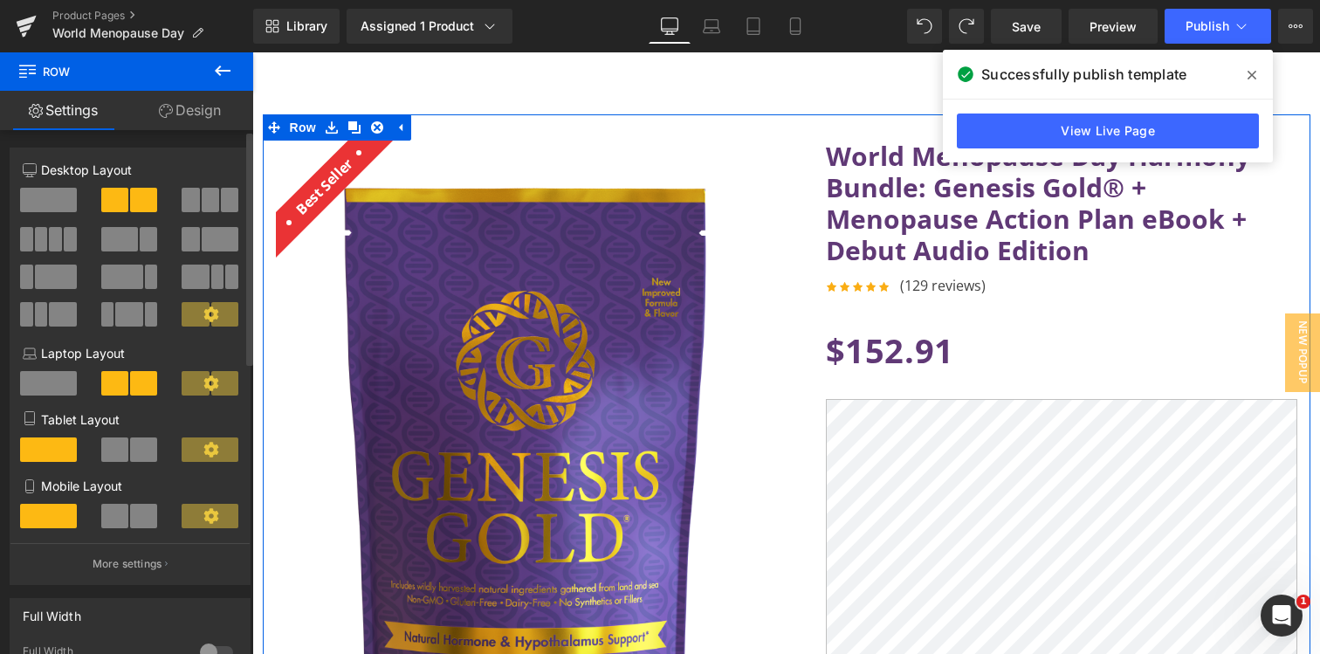
click at [203, 314] on icon at bounding box center [211, 314] width 16 height 16
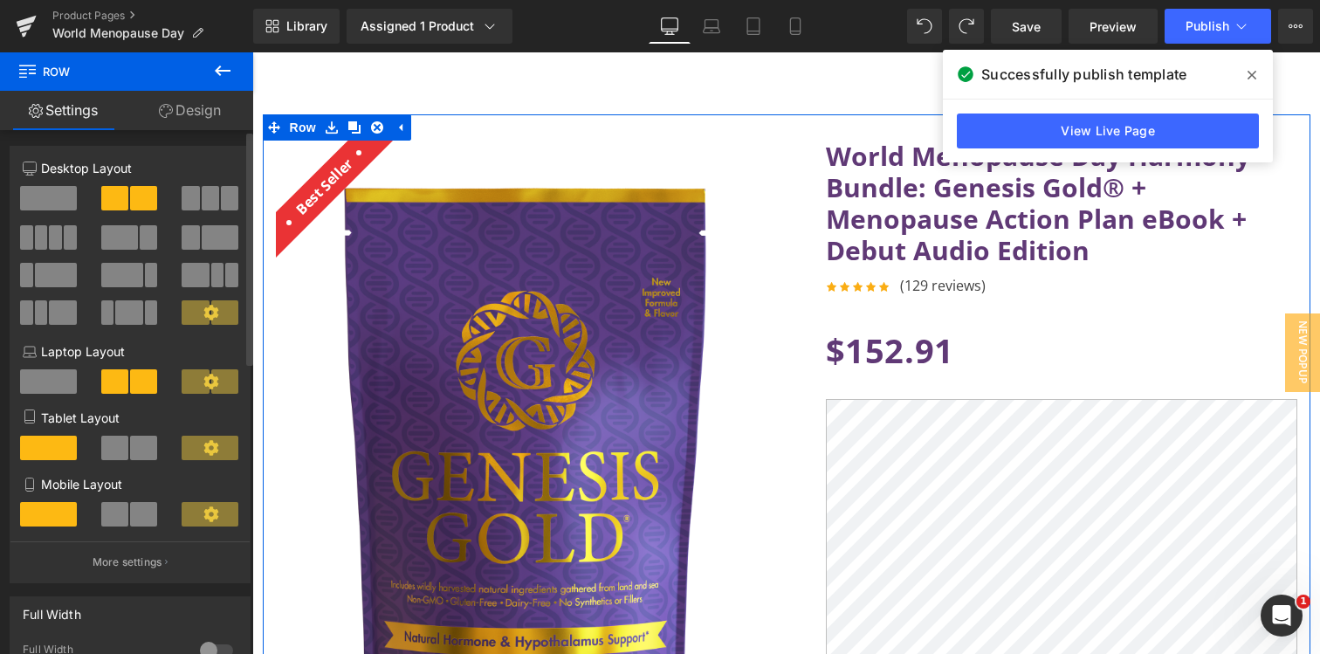
scroll to position [0, 0]
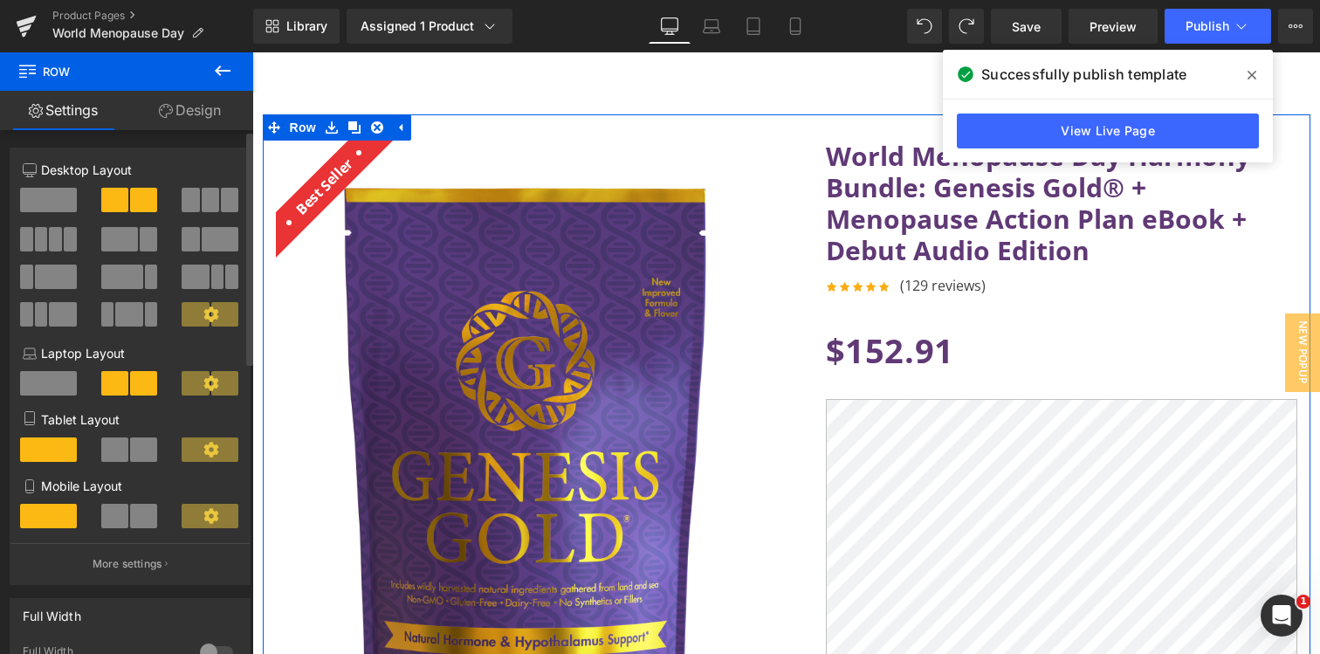
click at [196, 384] on span at bounding box center [195, 383] width 27 height 24
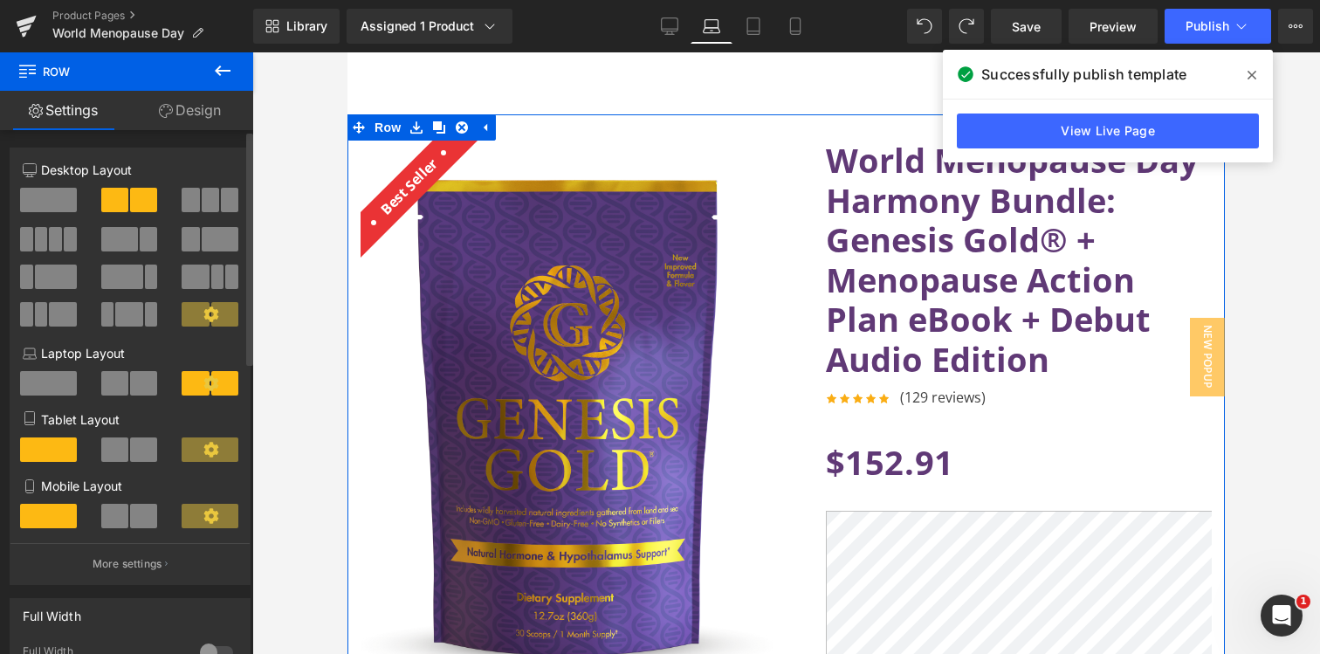
scroll to position [24, 0]
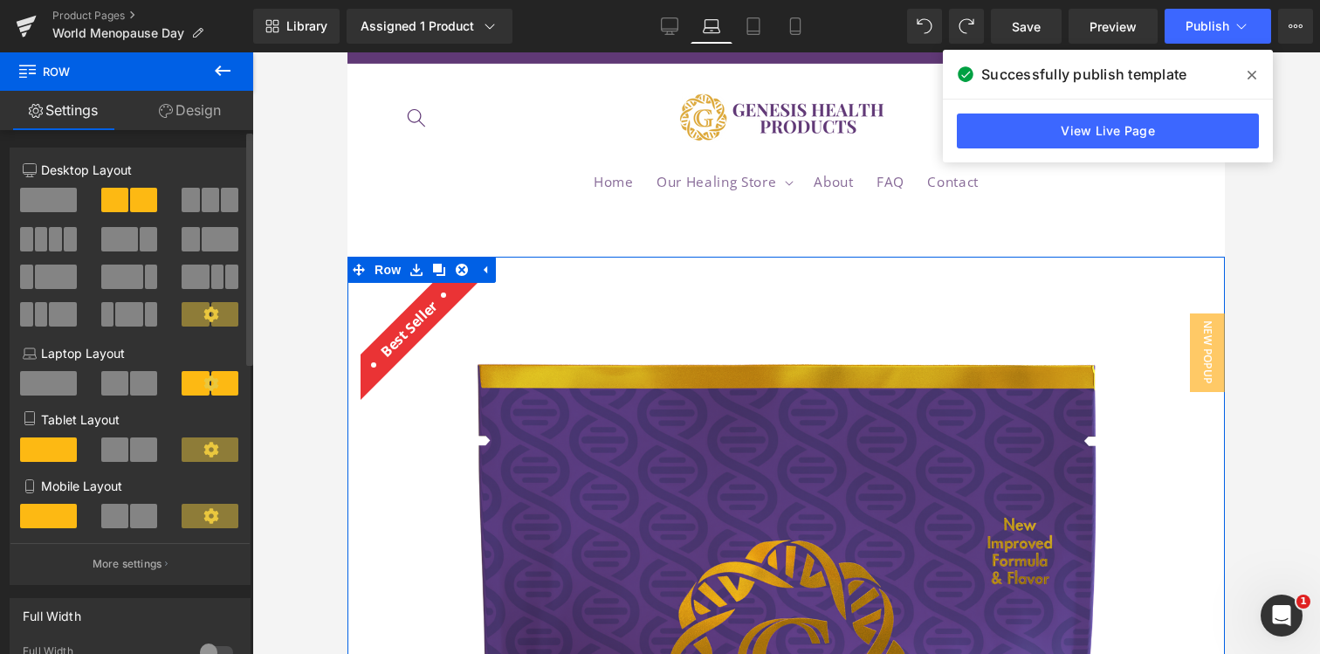
click at [121, 196] on span at bounding box center [114, 200] width 27 height 24
click at [65, 392] on span at bounding box center [48, 383] width 57 height 24
click at [114, 382] on span at bounding box center [114, 383] width 27 height 24
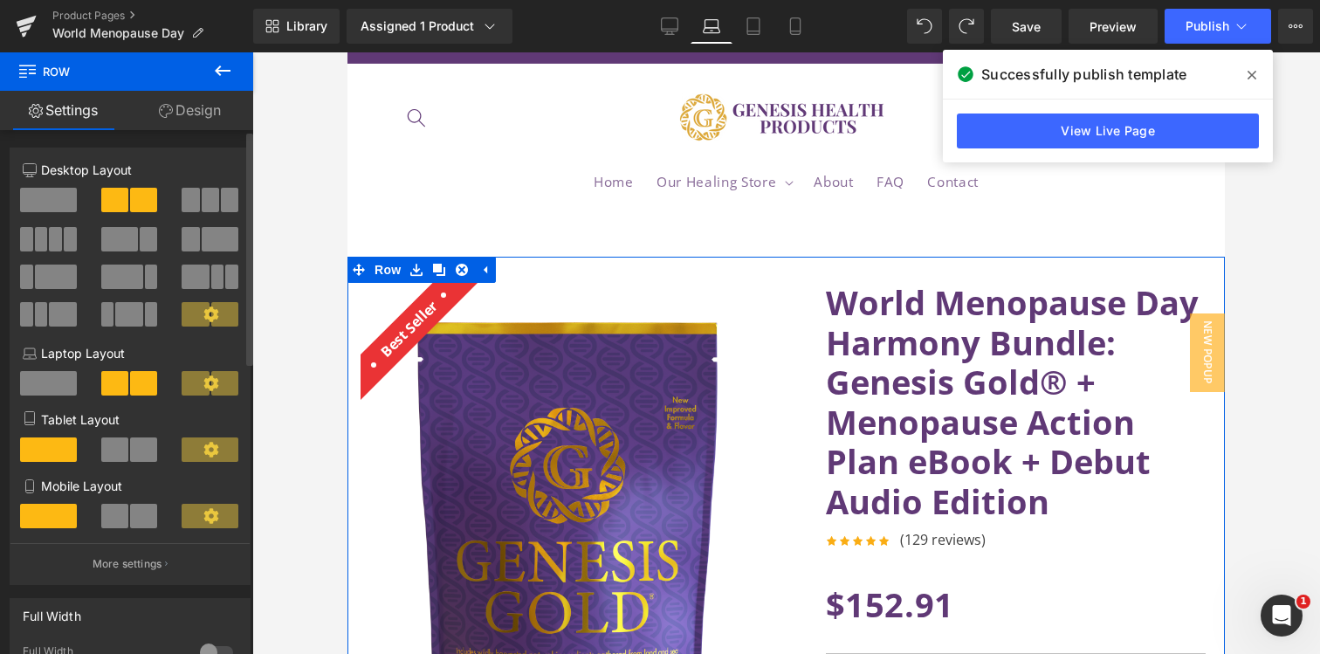
click at [133, 456] on span at bounding box center [143, 449] width 27 height 24
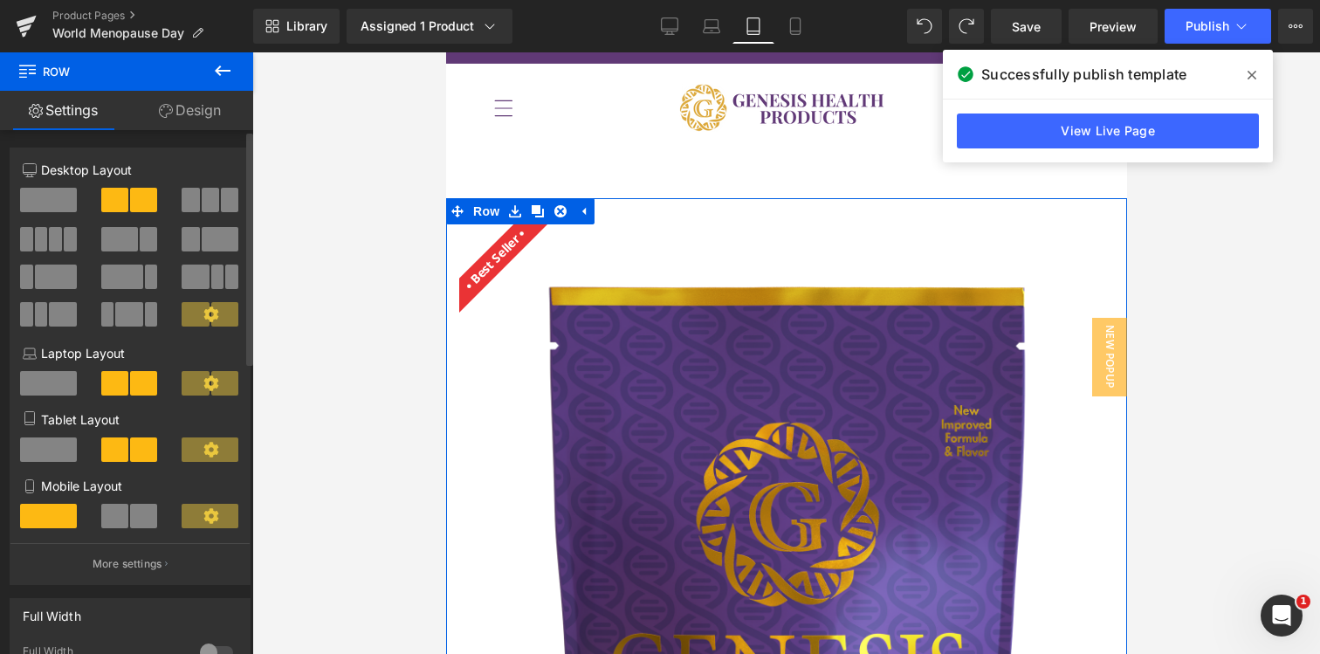
scroll to position [0, 0]
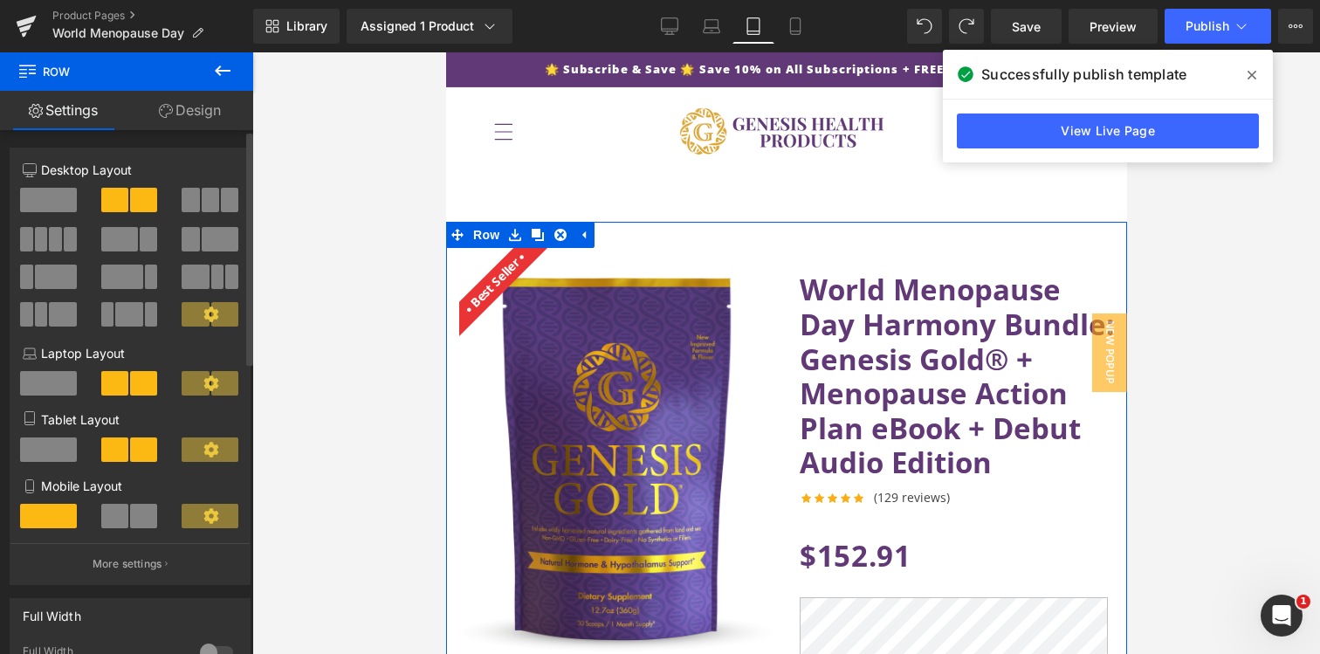
click at [116, 539] on div at bounding box center [130, 523] width 81 height 38
click at [125, 523] on button at bounding box center [130, 516] width 58 height 24
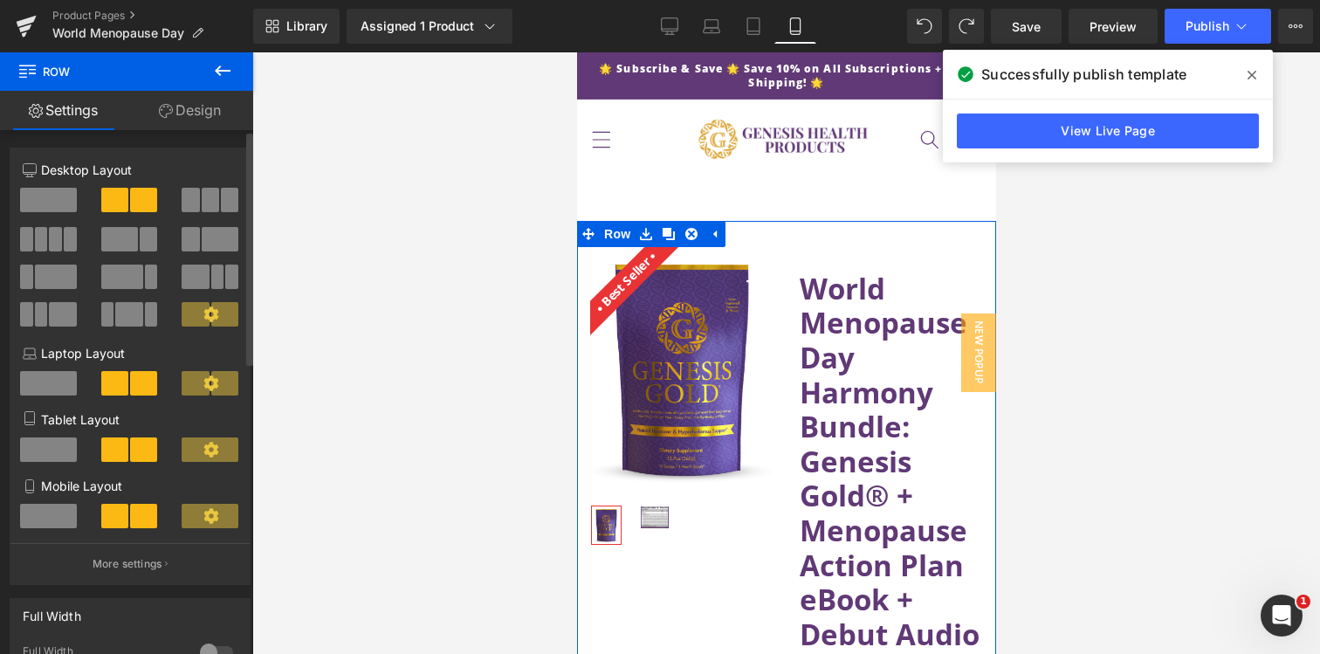
click at [66, 519] on span at bounding box center [48, 516] width 57 height 24
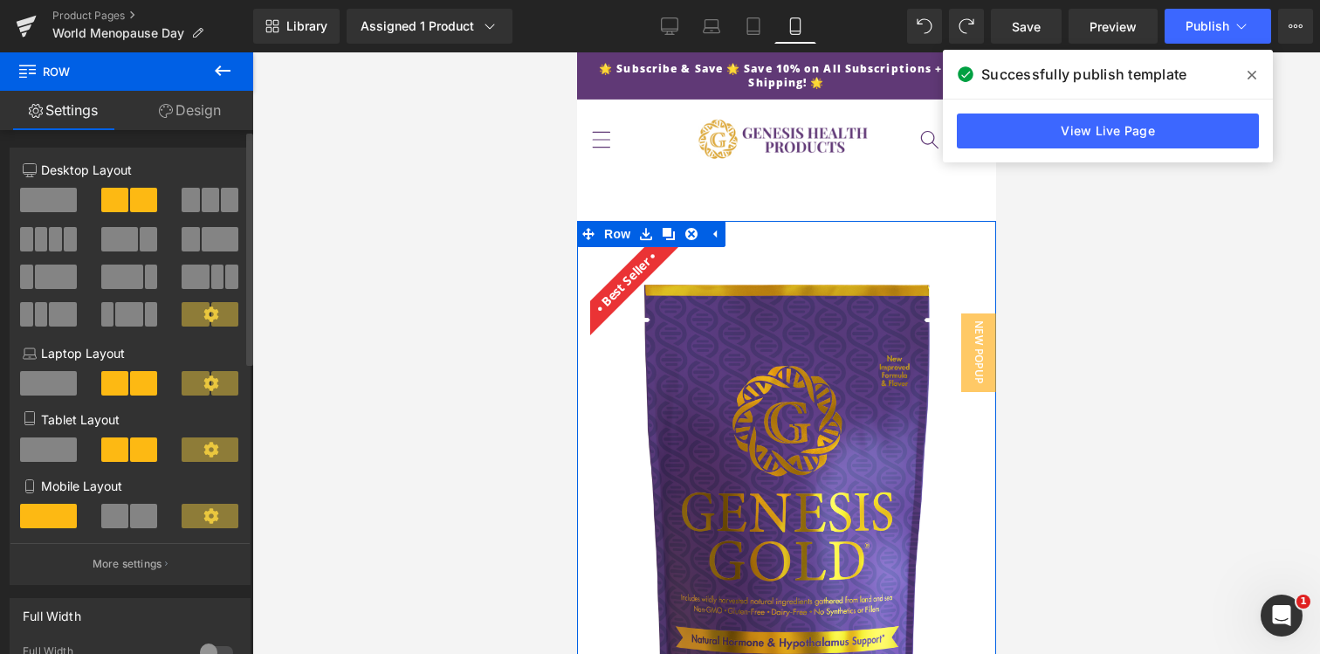
click at [130, 518] on span at bounding box center [143, 516] width 27 height 24
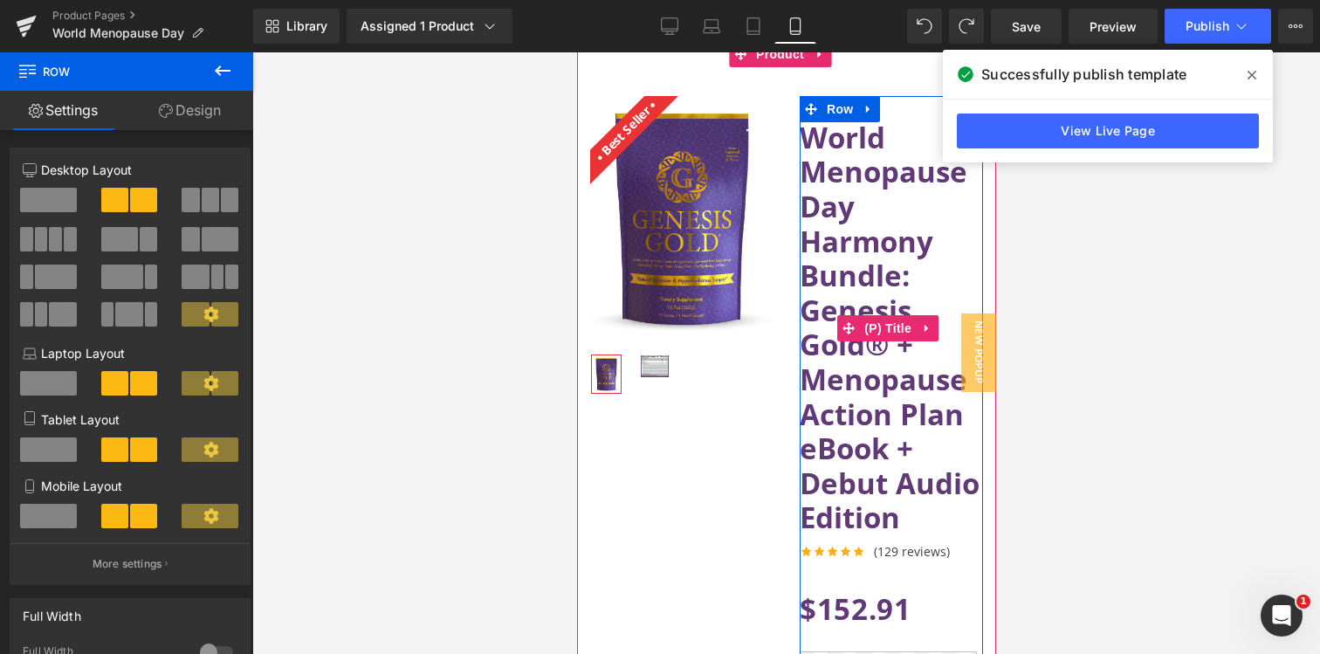
scroll to position [522, 0]
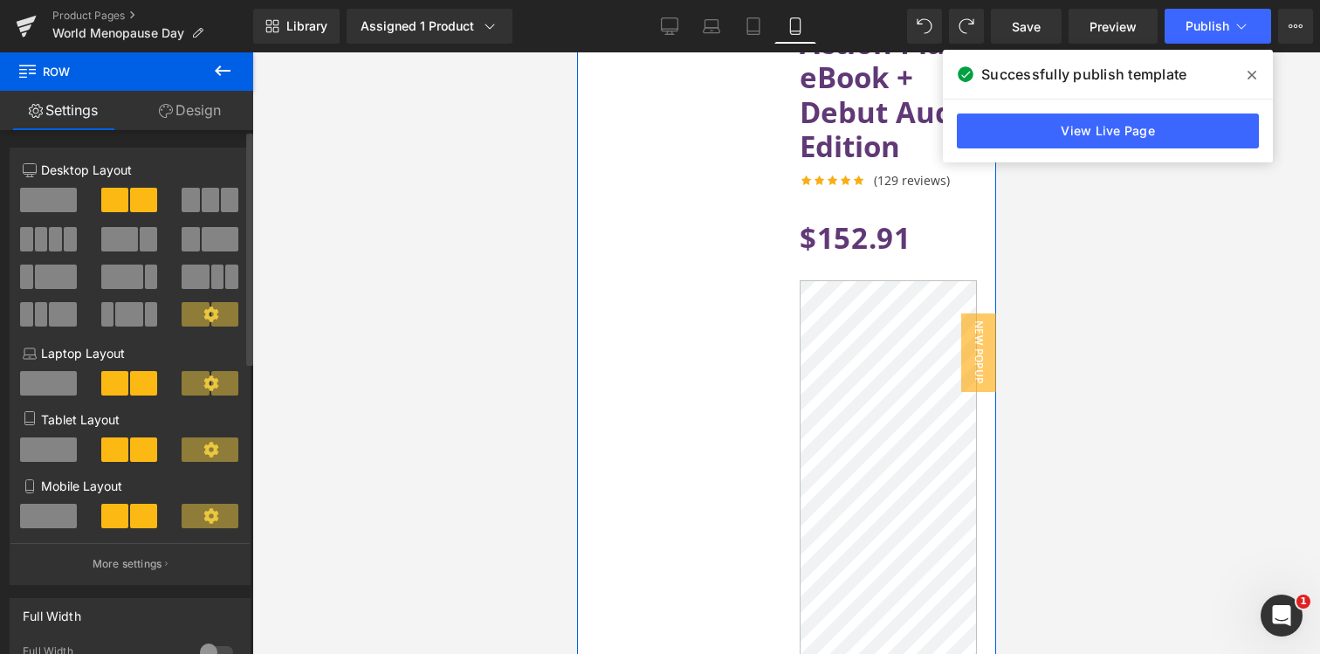
click at [72, 518] on span at bounding box center [48, 516] width 57 height 24
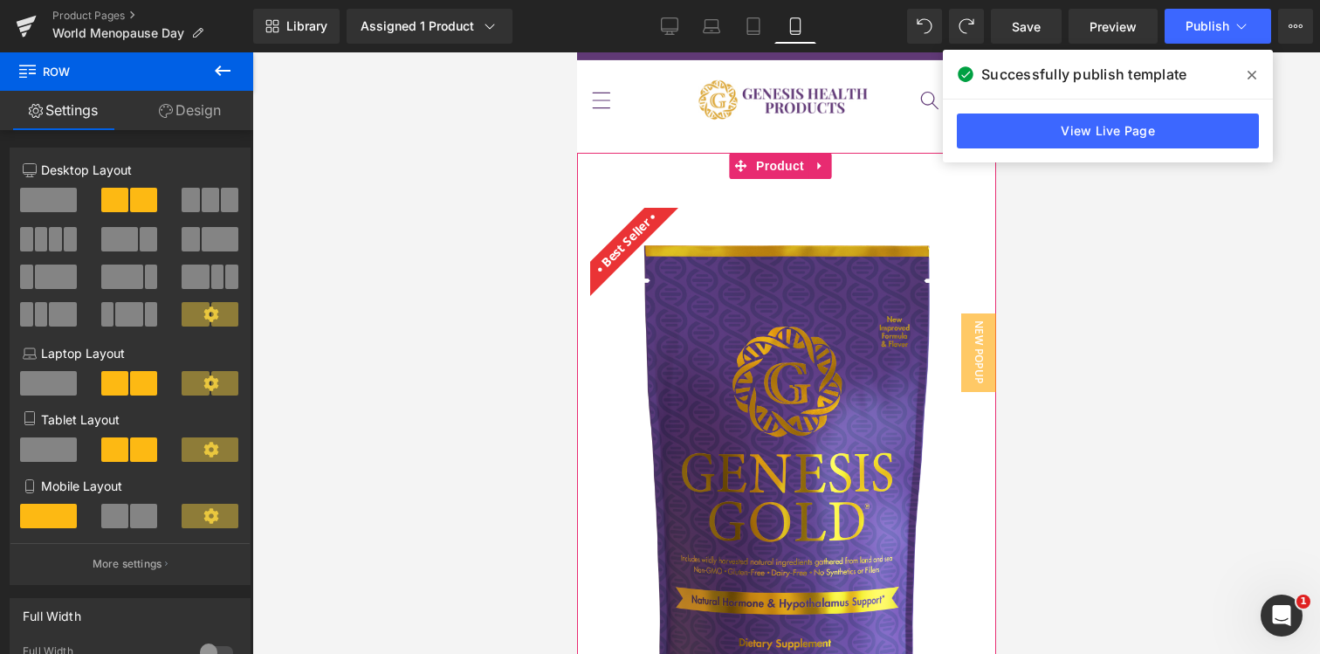
scroll to position [0, 0]
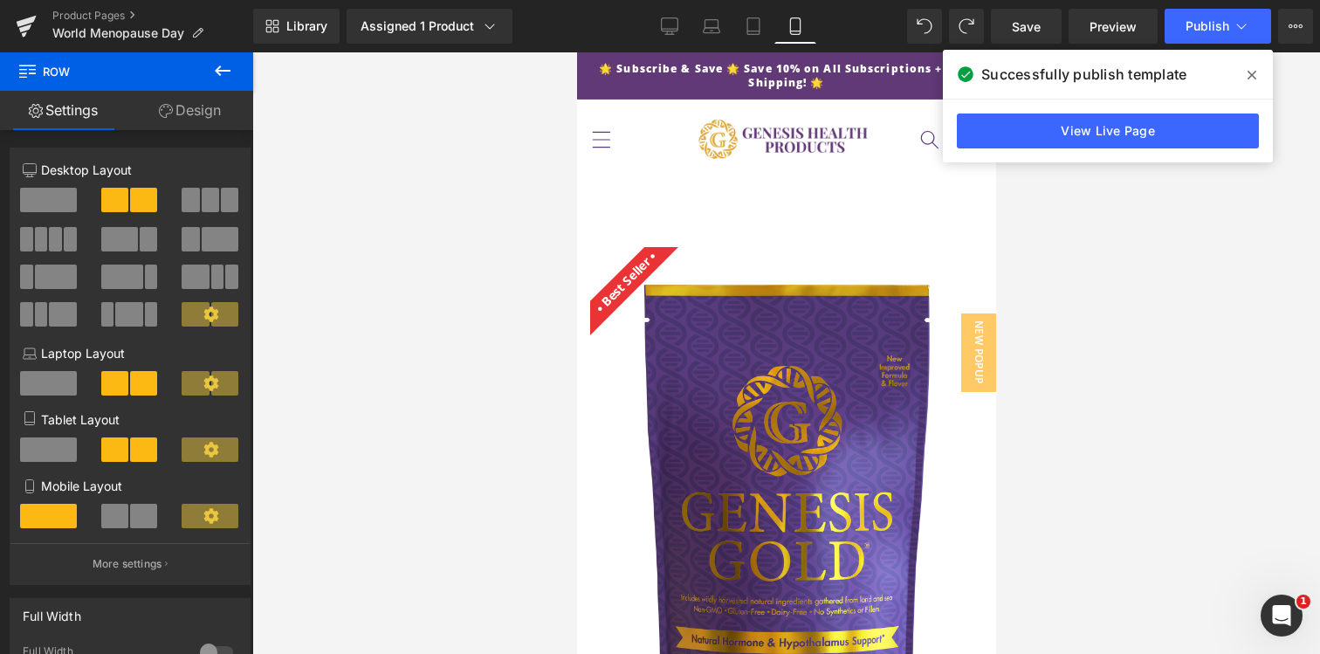
click at [1251, 89] on div "Successfully publish template" at bounding box center [1108, 74] width 330 height 49
click at [1251, 71] on icon at bounding box center [1251, 75] width 9 height 14
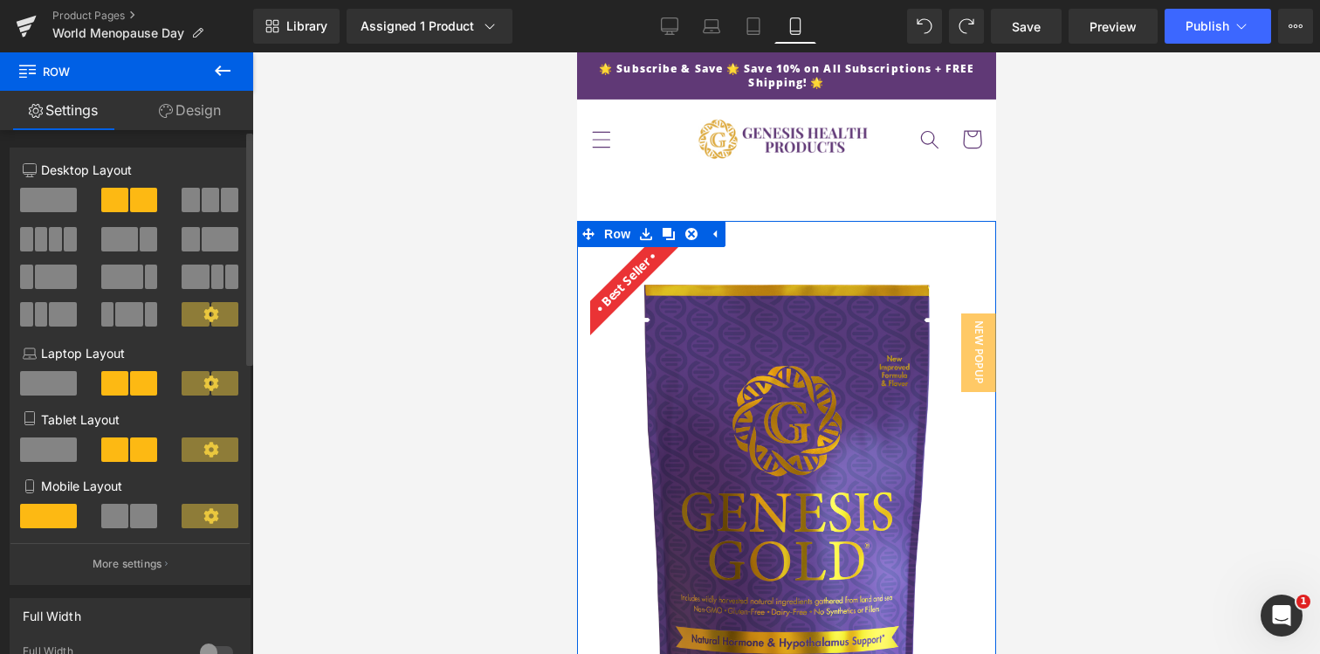
click at [126, 205] on button at bounding box center [130, 200] width 58 height 24
click at [177, 115] on link "Design" at bounding box center [190, 110] width 127 height 39
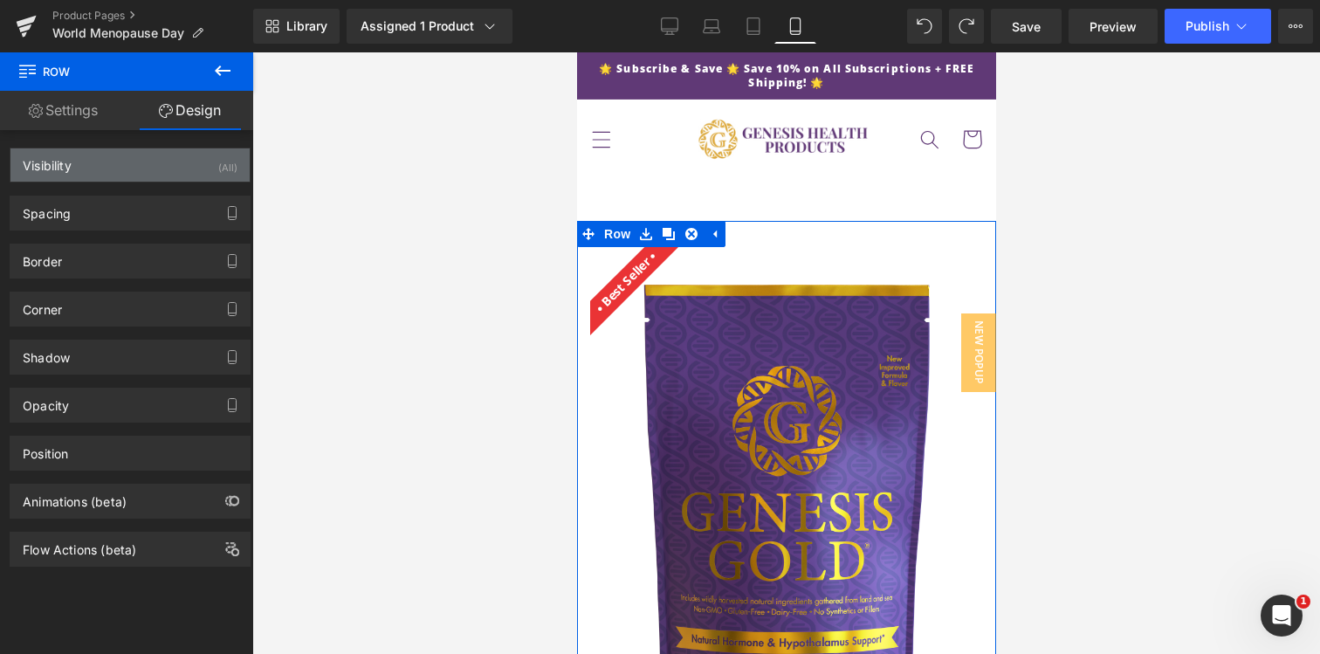
click at [120, 165] on div "Visibility (All)" at bounding box center [129, 164] width 239 height 33
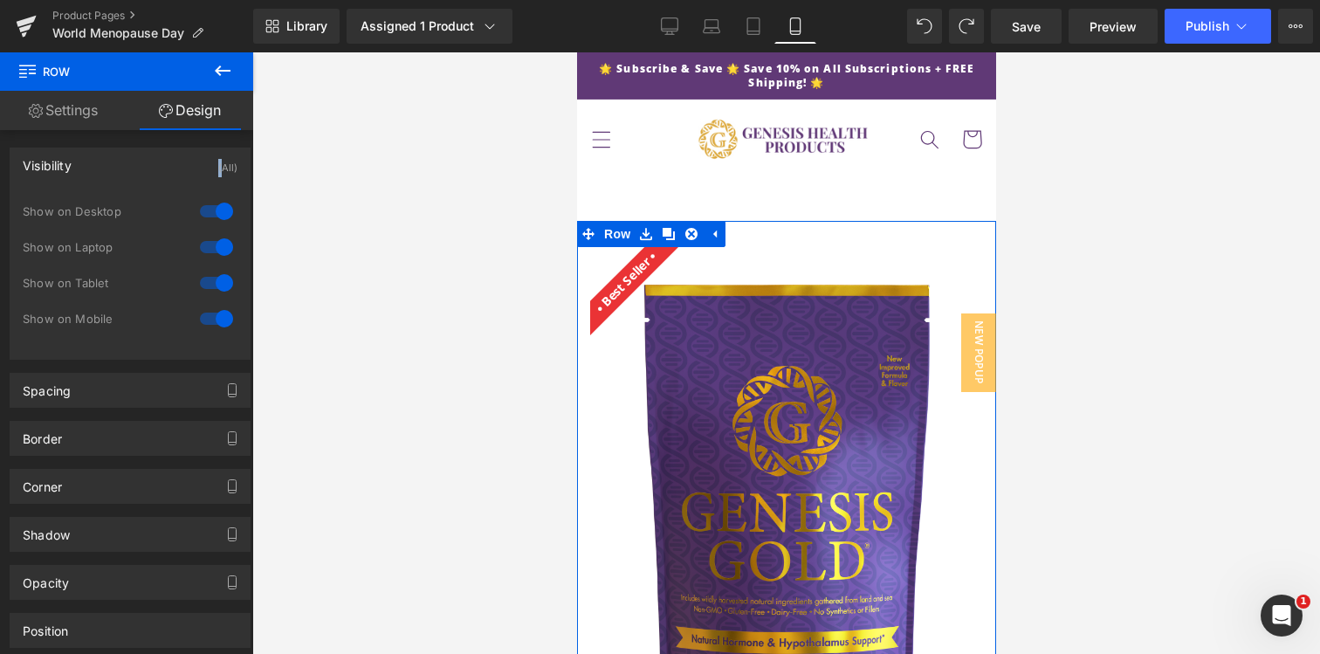
click at [120, 165] on div "Visibility (All)" at bounding box center [129, 164] width 239 height 33
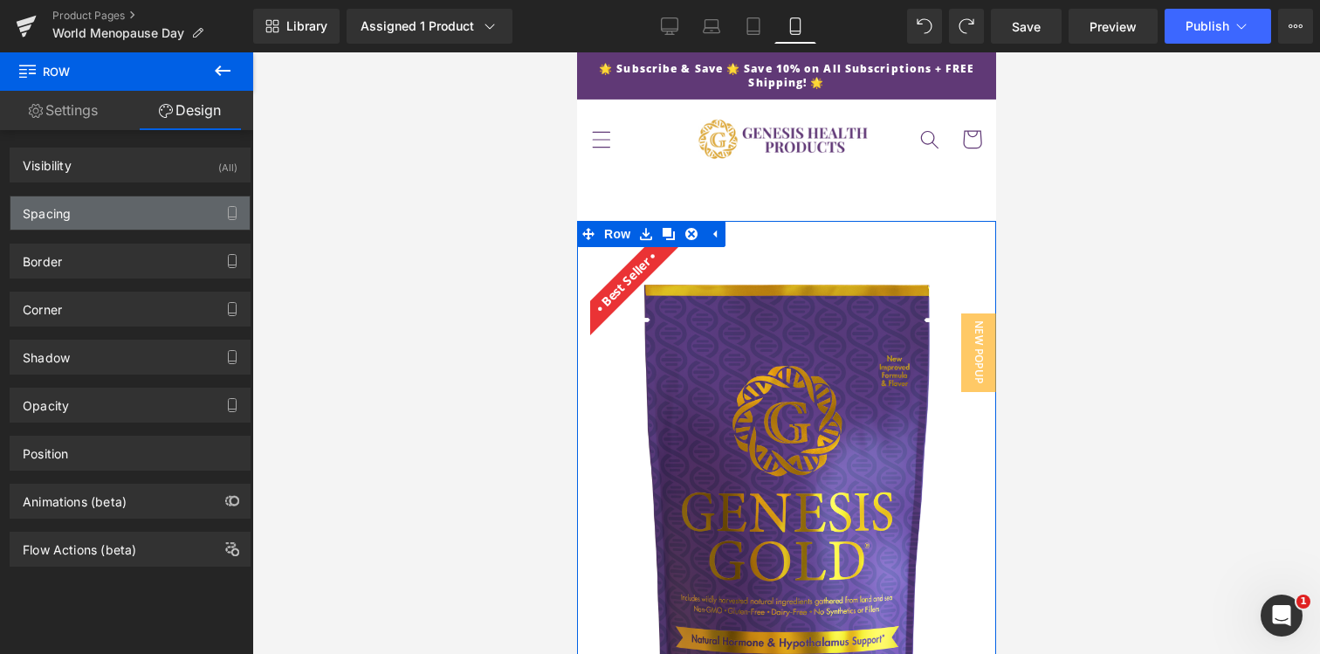
click at [111, 219] on div "Spacing" at bounding box center [129, 212] width 239 height 33
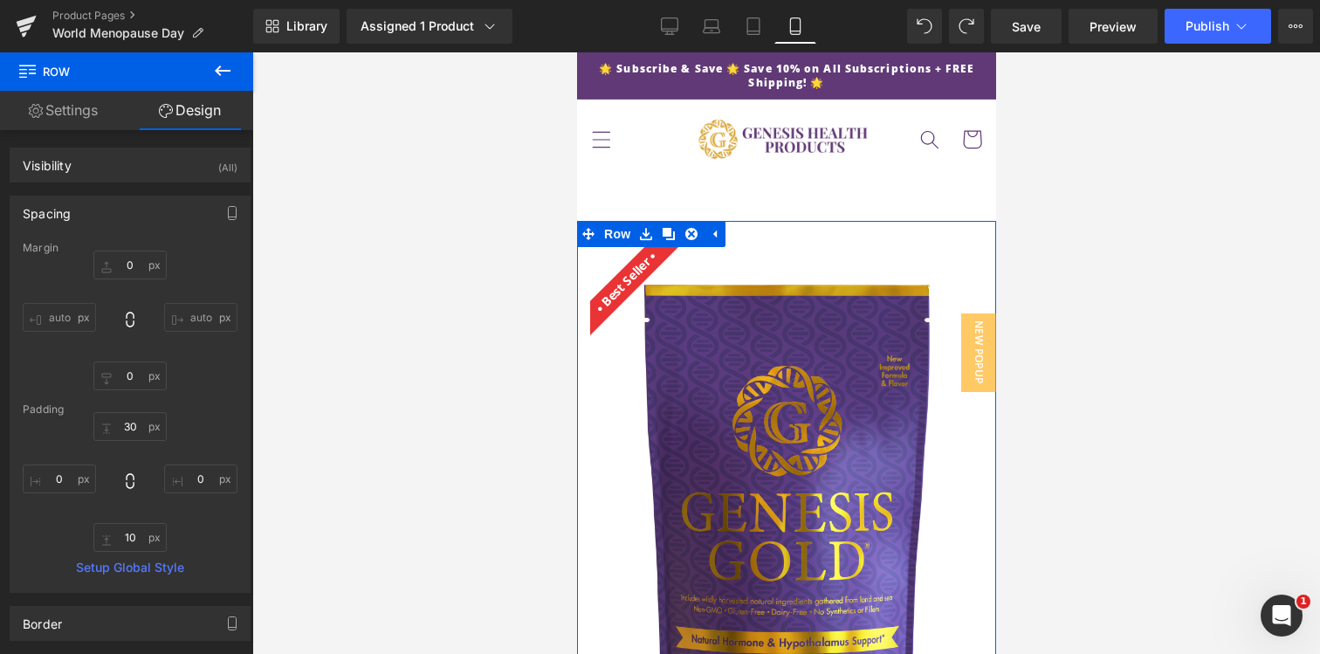
click at [111, 219] on div "Spacing" at bounding box center [129, 212] width 239 height 33
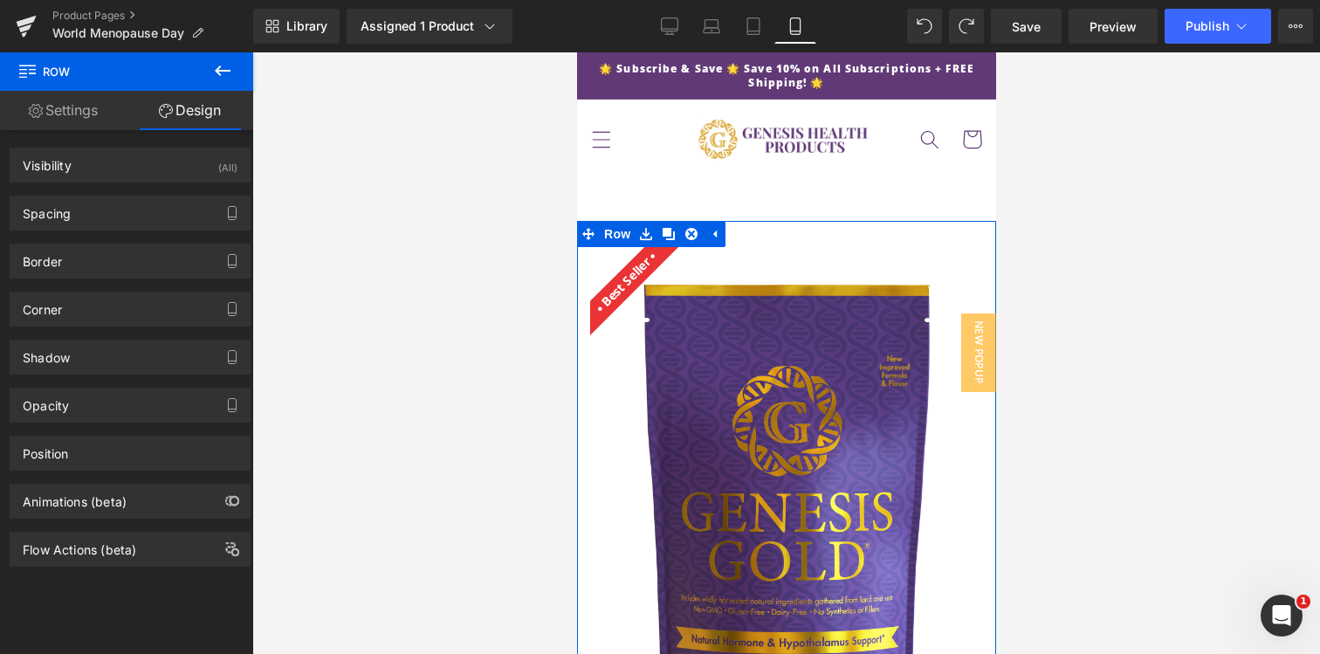
click at [107, 113] on link "Settings" at bounding box center [63, 110] width 127 height 39
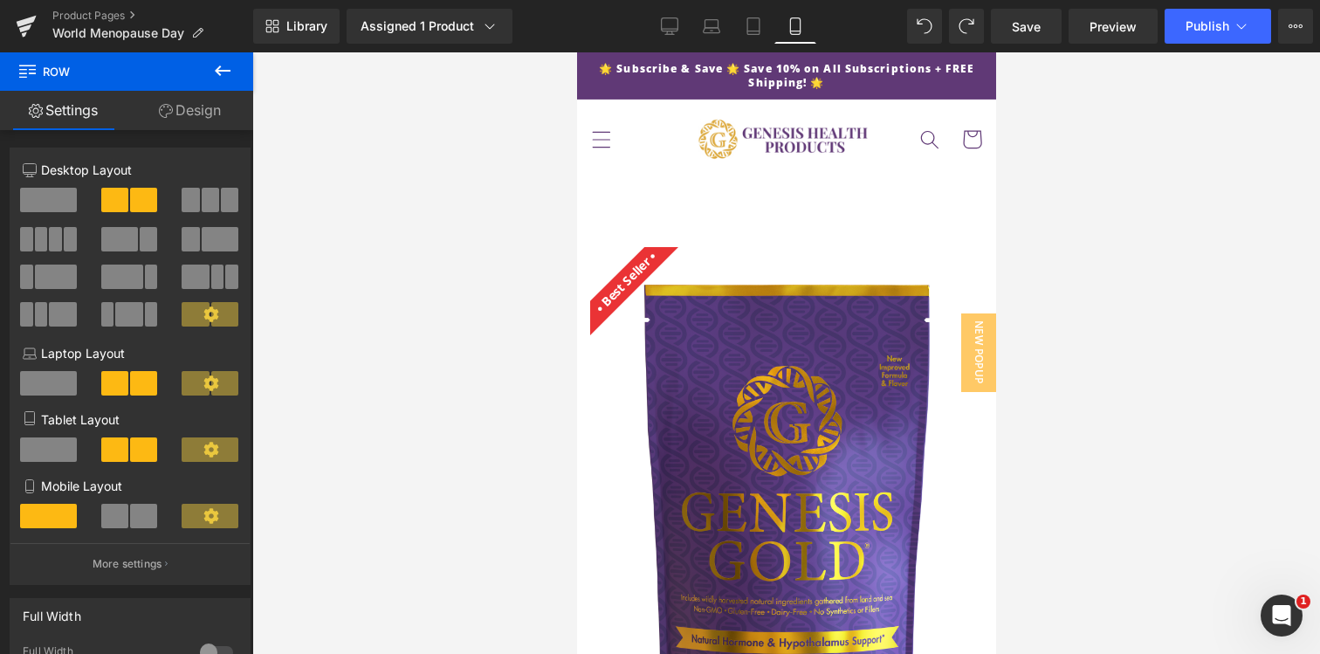
click at [231, 76] on icon at bounding box center [222, 70] width 21 height 21
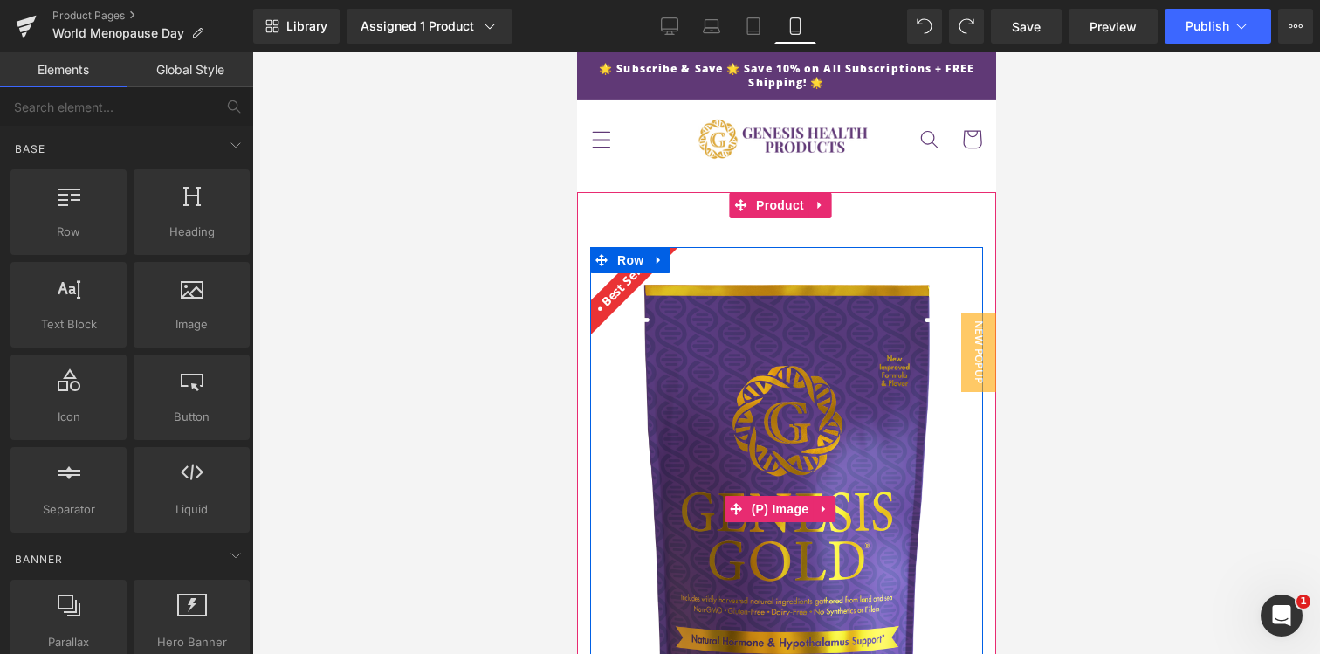
click at [813, 269] on img at bounding box center [785, 509] width 393 height 524
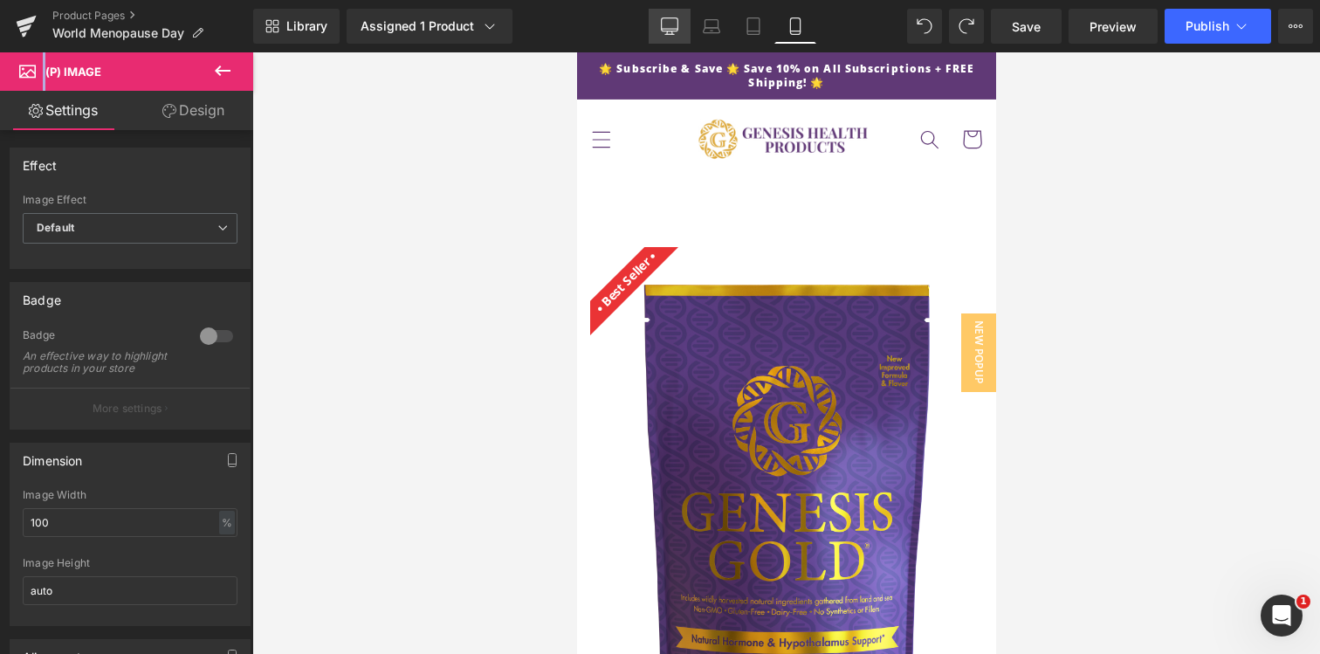
click at [668, 27] on icon at bounding box center [669, 25] width 17 height 17
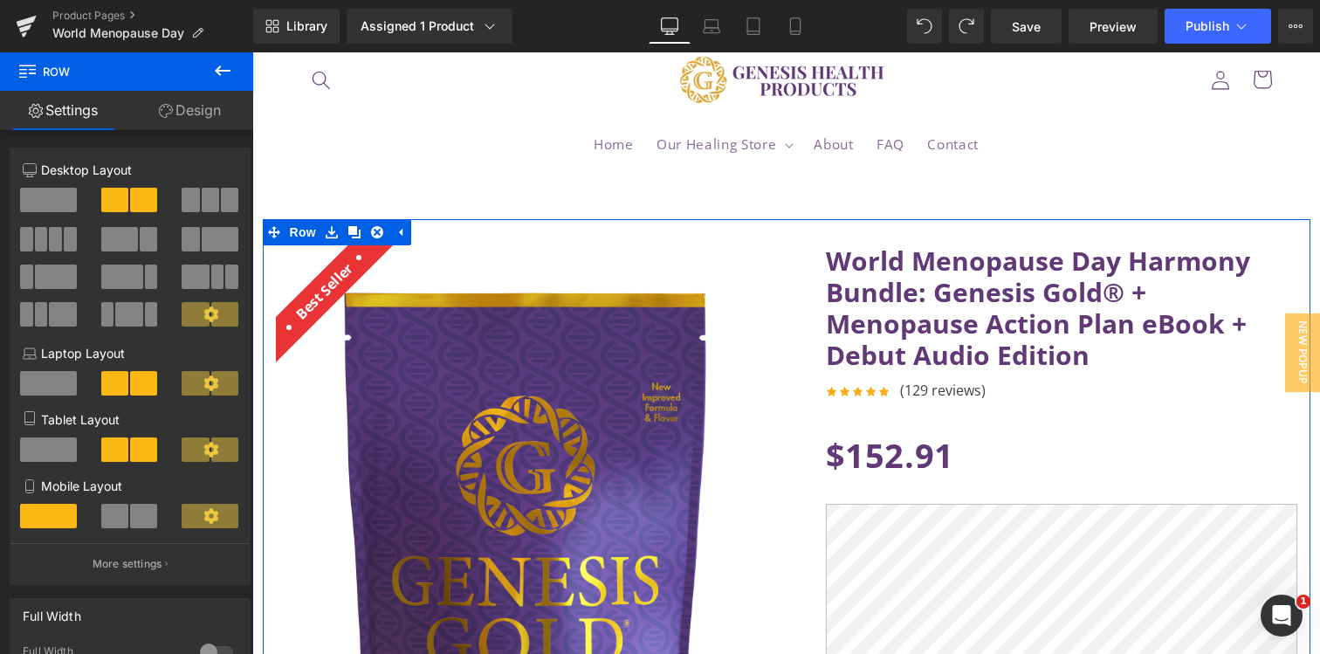
click at [185, 237] on span at bounding box center [190, 239] width 17 height 24
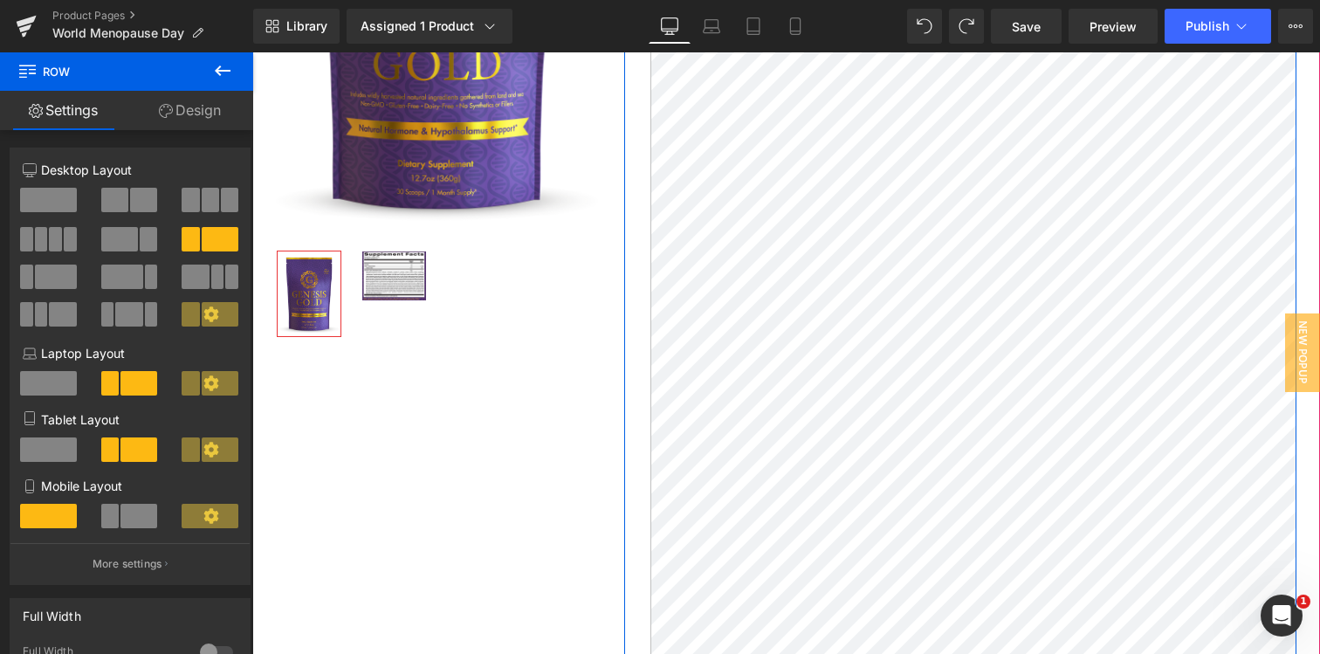
scroll to position [197, 0]
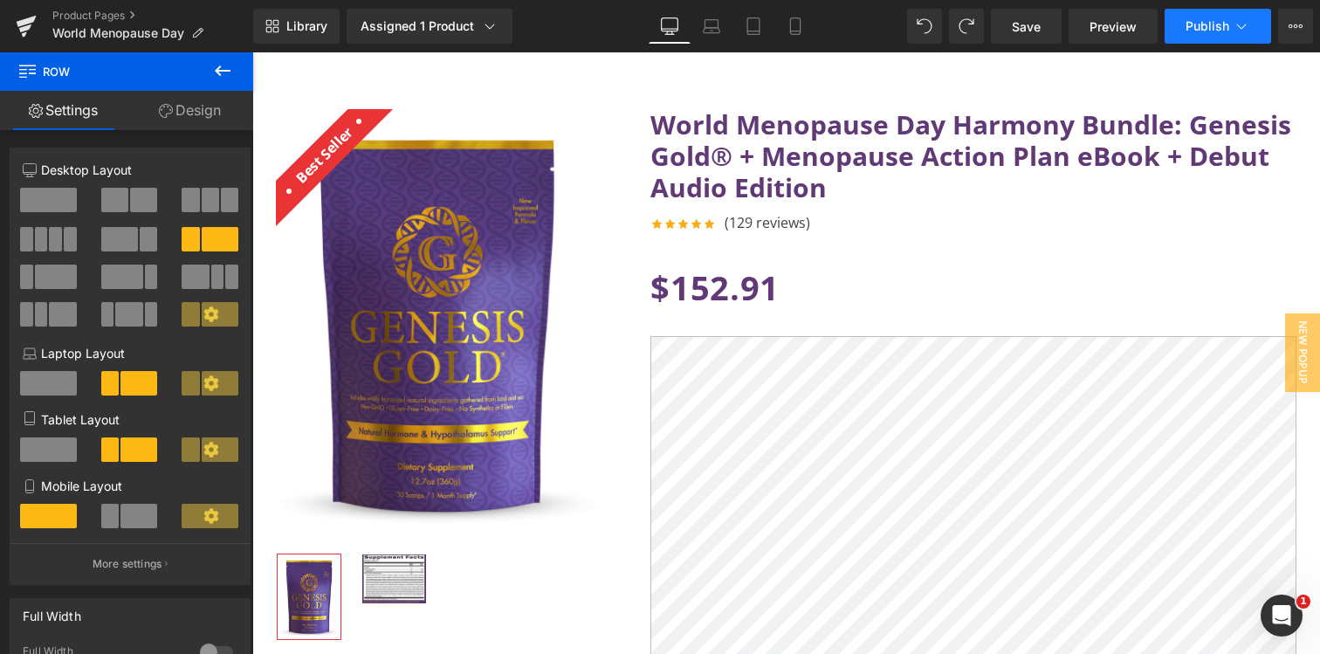
click at [1183, 33] on button "Publish" at bounding box center [1217, 26] width 106 height 35
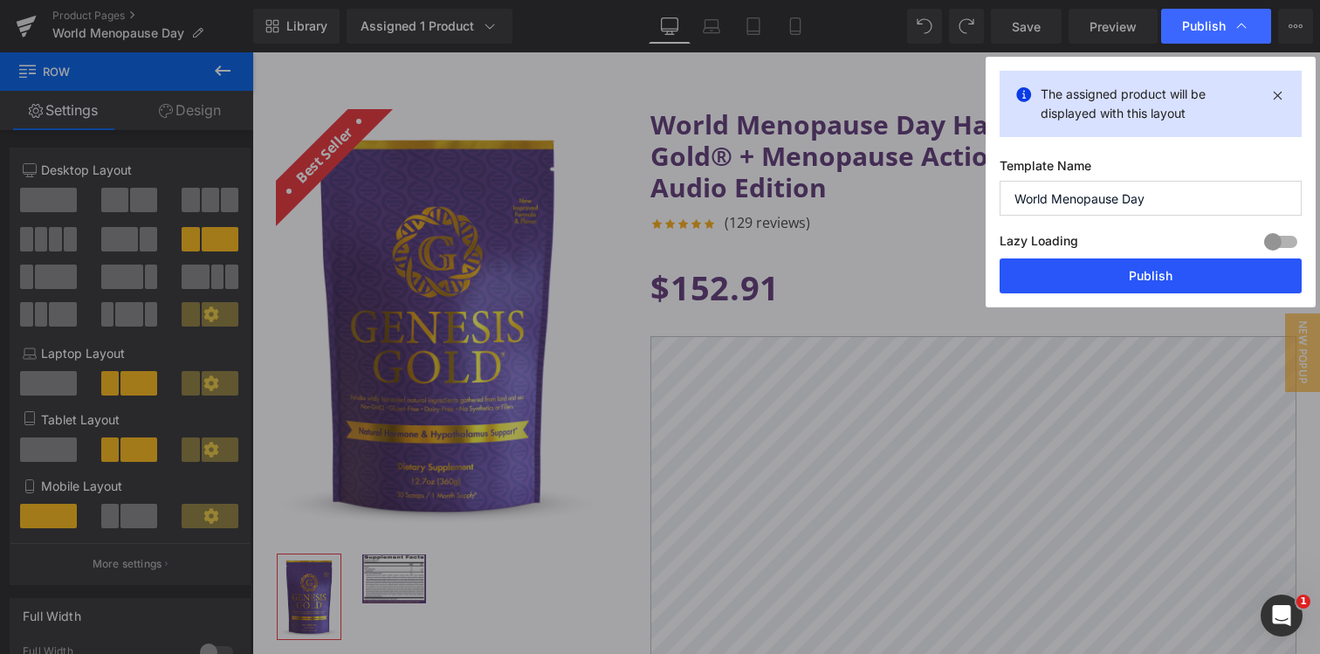
click at [1128, 273] on button "Publish" at bounding box center [1150, 275] width 302 height 35
